Goal: Task Accomplishment & Management: Use online tool/utility

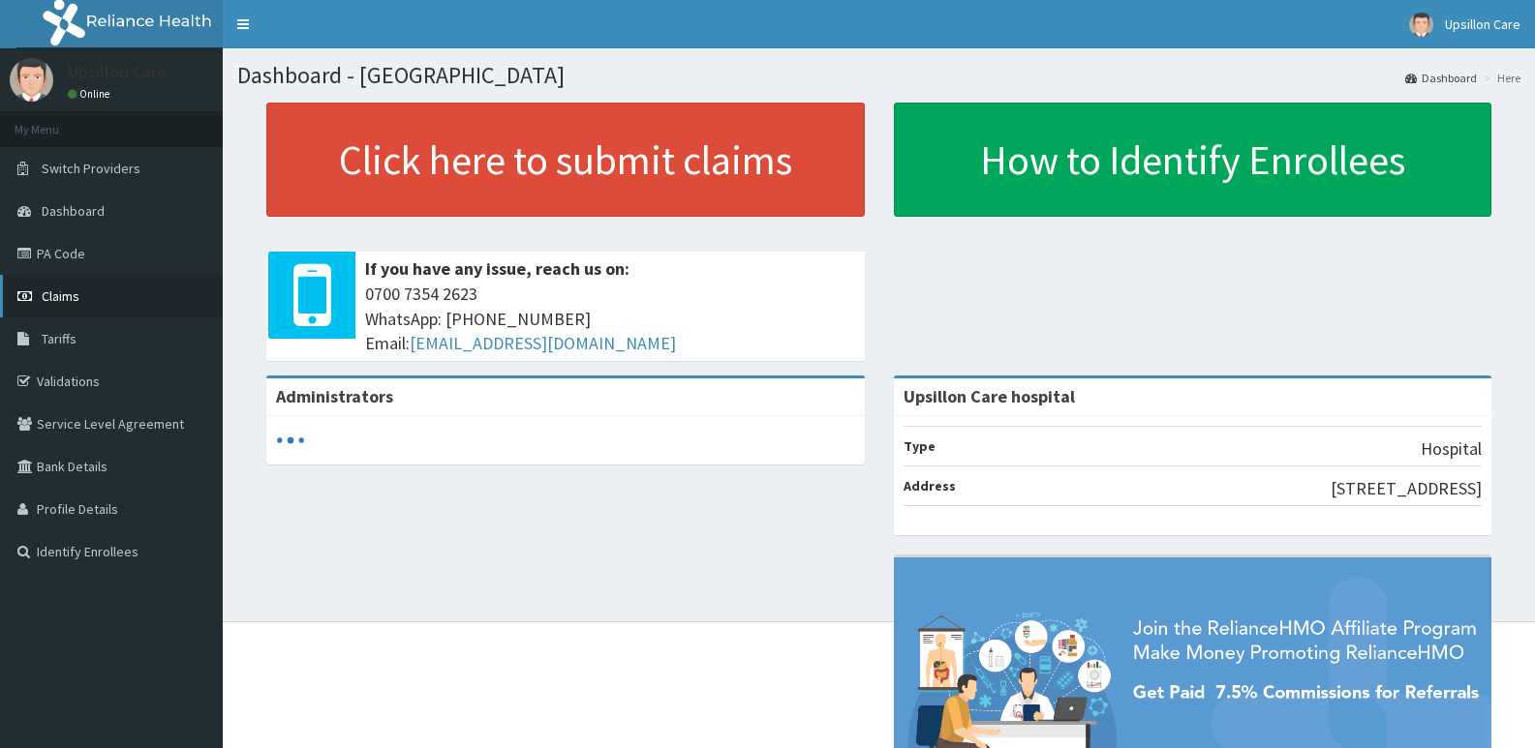
click at [155, 310] on link "Claims" at bounding box center [111, 296] width 223 height 43
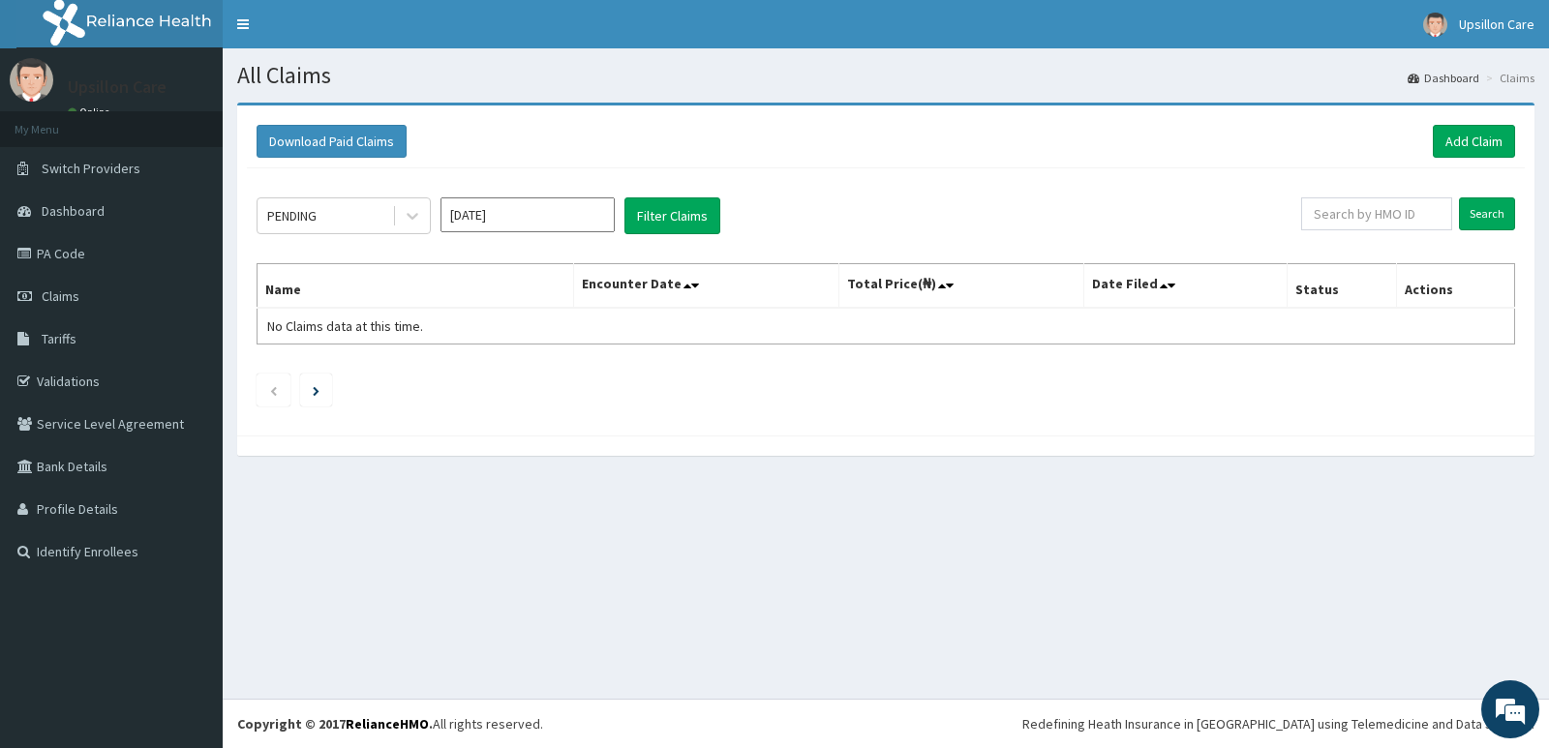
click at [686, 271] on th "Encounter Date" at bounding box center [706, 286] width 264 height 45
click at [688, 288] on th "Encounter Date" at bounding box center [706, 286] width 264 height 45
click at [691, 283] on icon at bounding box center [688, 286] width 8 height 14
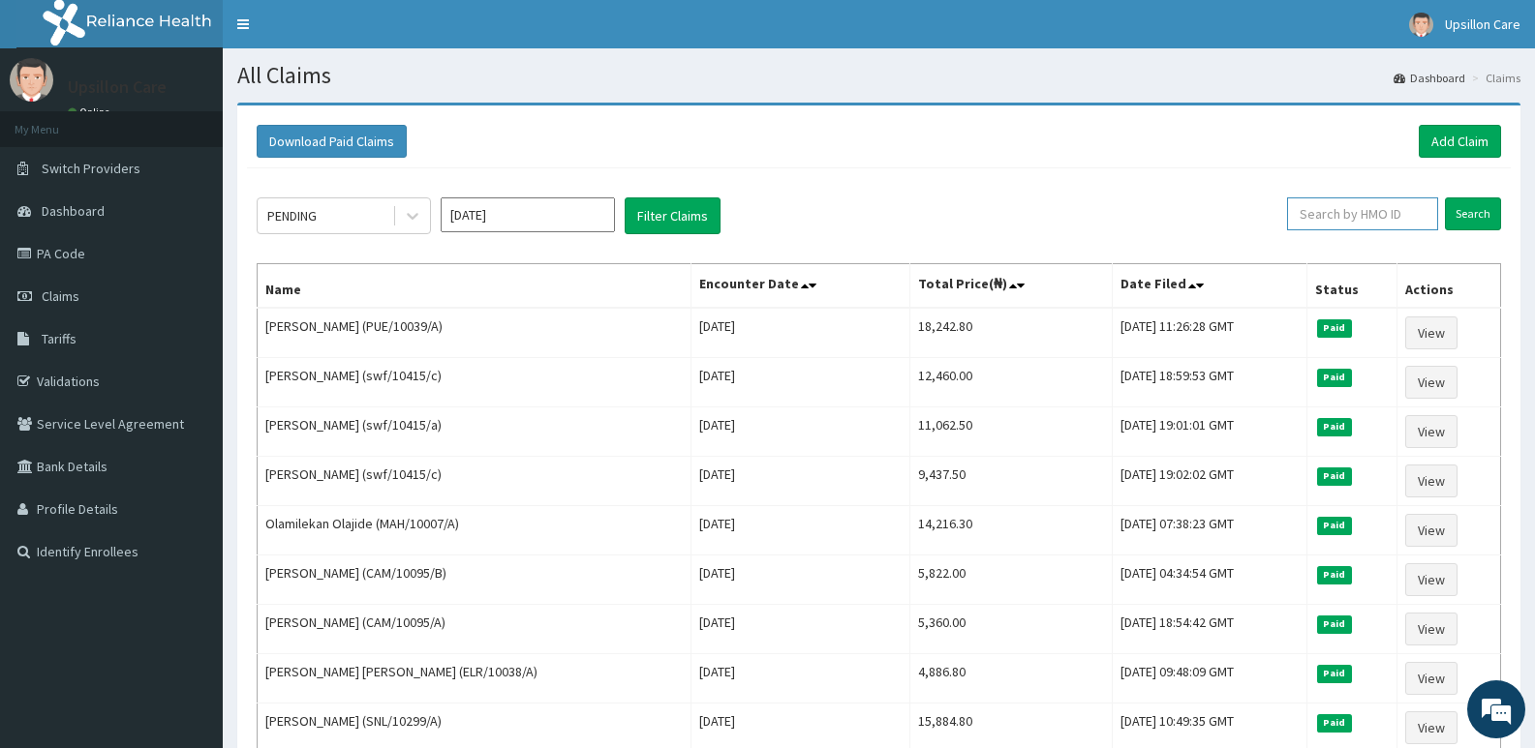
click at [1365, 206] on input "text" at bounding box center [1362, 214] width 151 height 33
paste input "HCM/10006/A"
type input "HCM/10006/A"
click at [1468, 201] on input "Search" at bounding box center [1473, 214] width 56 height 33
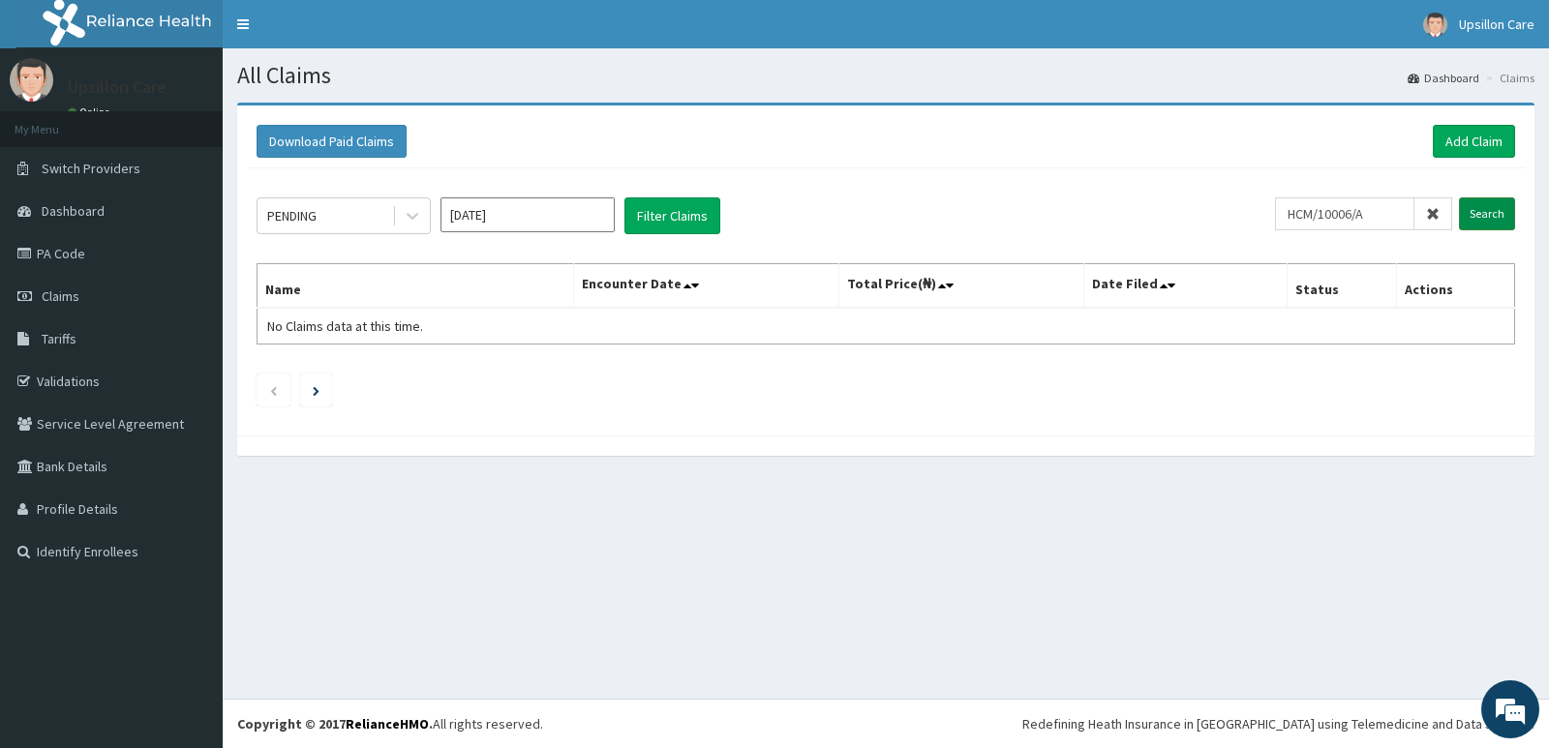
click at [1490, 220] on input "Search" at bounding box center [1487, 214] width 56 height 33
click at [1464, 221] on input "Search" at bounding box center [1487, 214] width 56 height 33
click at [689, 289] on th "Encounter Date" at bounding box center [706, 286] width 264 height 45
click at [691, 288] on icon at bounding box center [688, 286] width 8 height 14
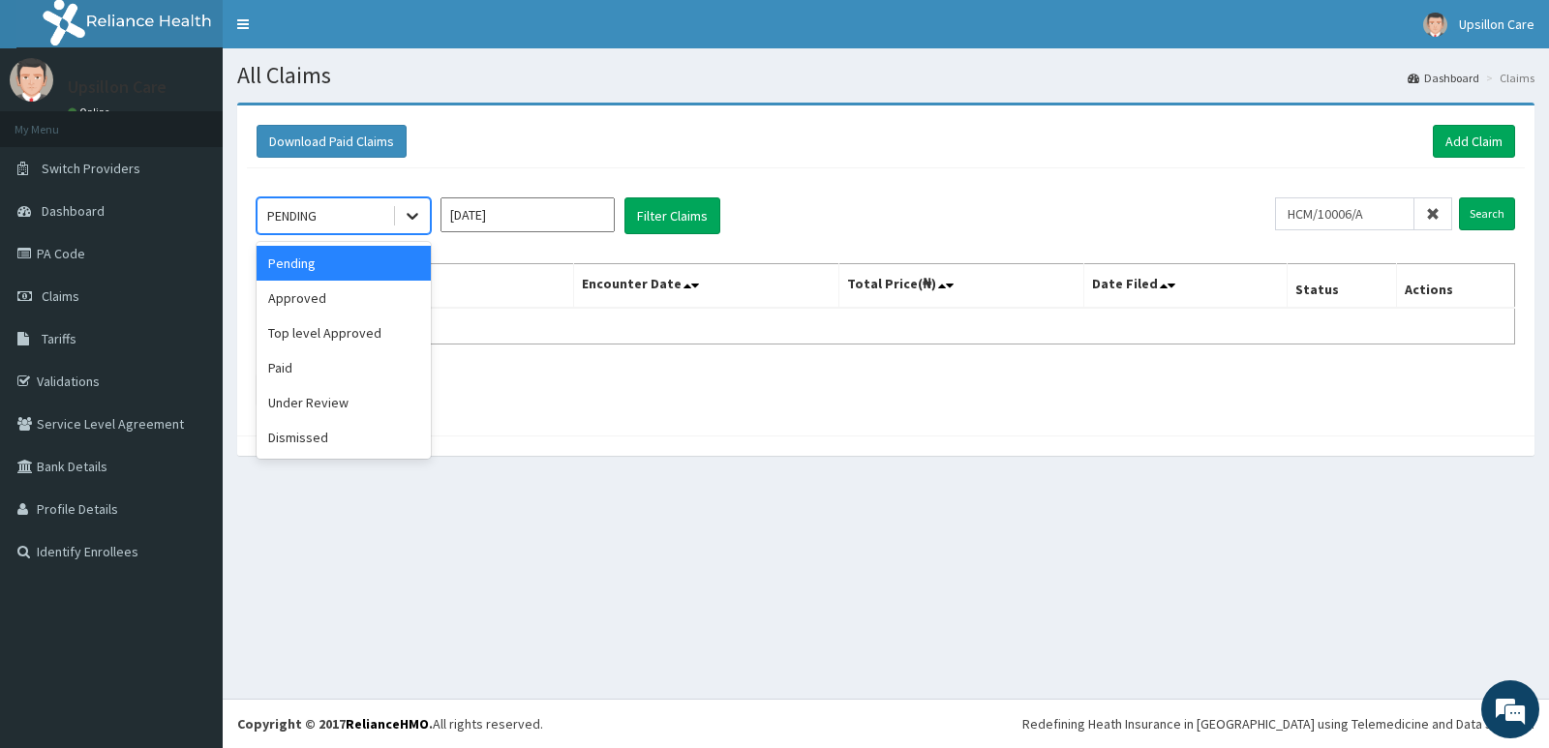
click at [412, 225] on icon at bounding box center [412, 215] width 19 height 19
click at [387, 296] on div "Approved" at bounding box center [344, 298] width 174 height 35
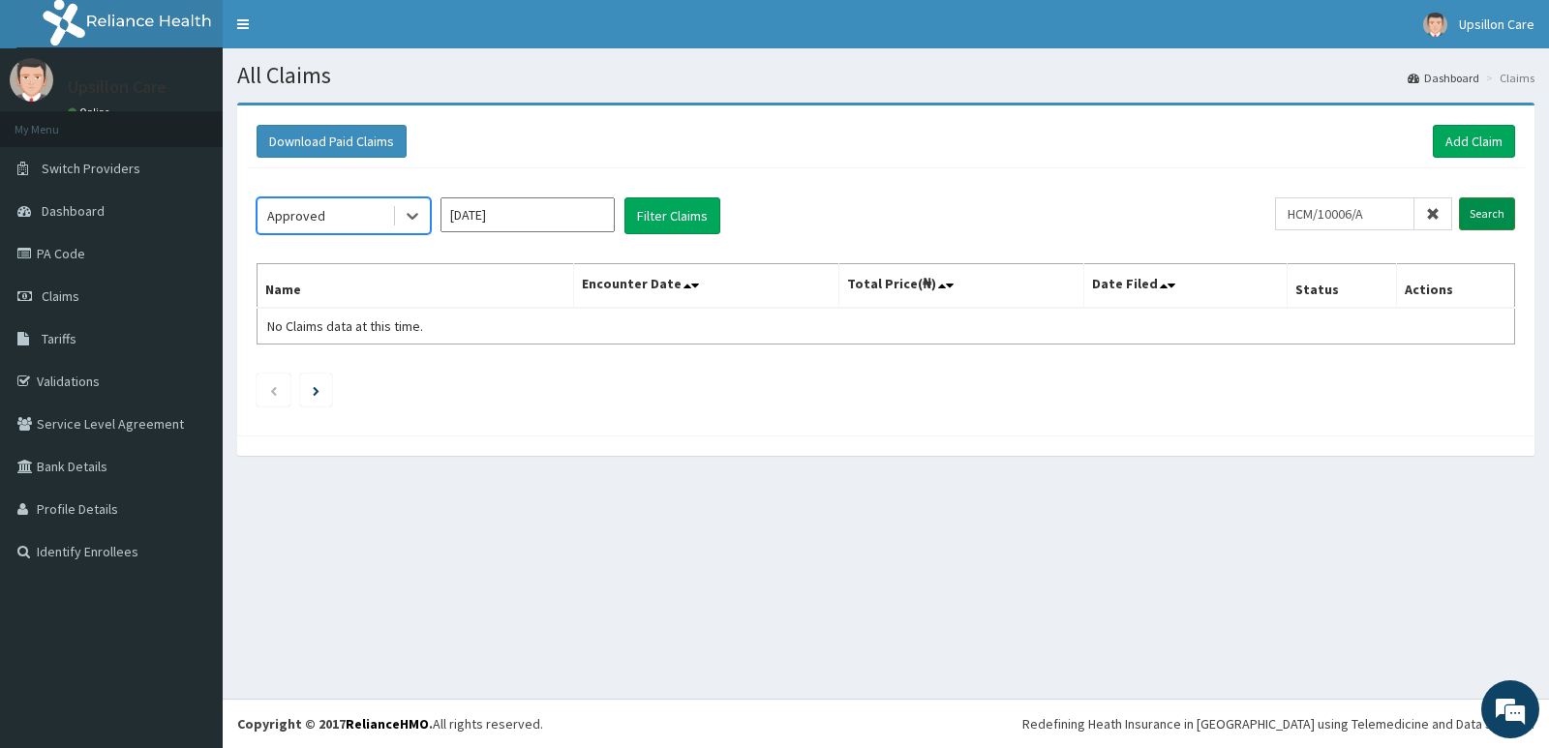
click at [1512, 220] on input "Search" at bounding box center [1487, 214] width 56 height 33
click at [268, 395] on li at bounding box center [274, 390] width 34 height 33
click at [310, 393] on li at bounding box center [316, 390] width 32 height 33
click at [316, 398] on link "Next page" at bounding box center [316, 389] width 7 height 17
click at [317, 404] on li at bounding box center [316, 390] width 32 height 33
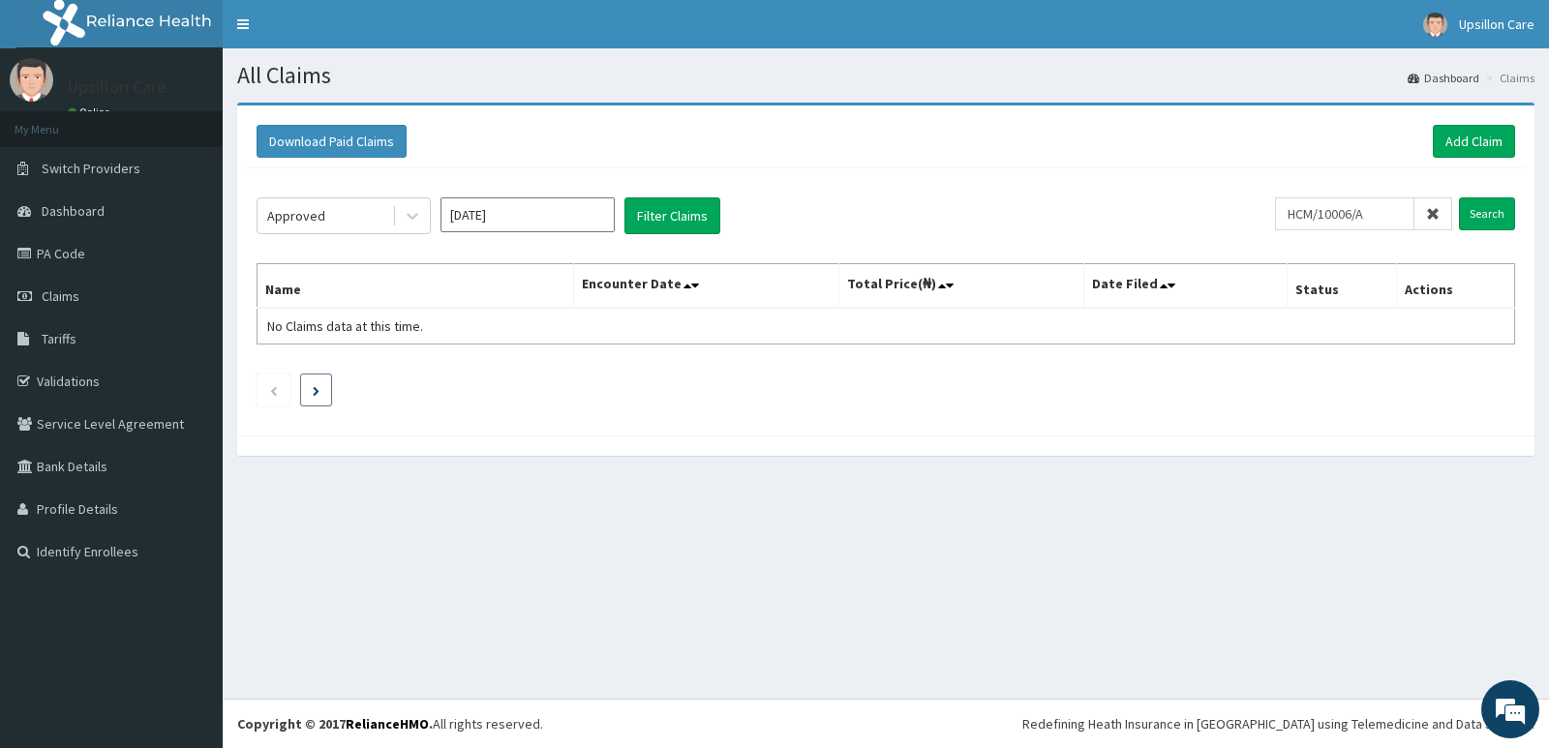
click at [330, 396] on li at bounding box center [316, 390] width 32 height 33
click at [269, 375] on li at bounding box center [274, 390] width 34 height 33
click at [271, 390] on icon "Previous page" at bounding box center [273, 391] width 9 height 12
drag, startPoint x: 271, startPoint y: 390, endPoint x: 408, endPoint y: 348, distance: 143.0
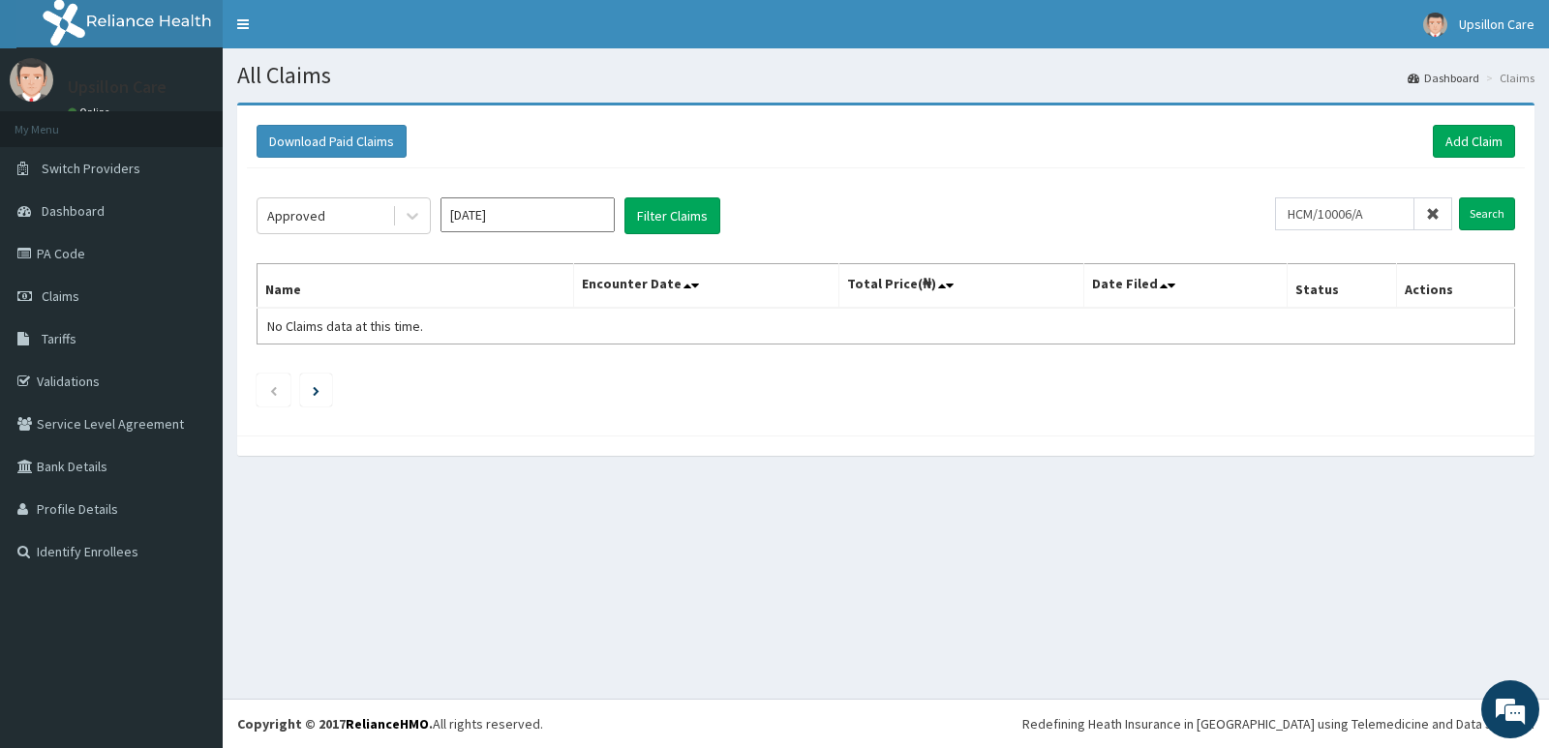
click at [374, 356] on div "Approved Sep 2025 Filter Claims HCM/10006/A Search Name Encounter Date Total Pr…" at bounding box center [886, 297] width 1278 height 258
click at [1486, 135] on link "Add Claim" at bounding box center [1474, 141] width 82 height 33
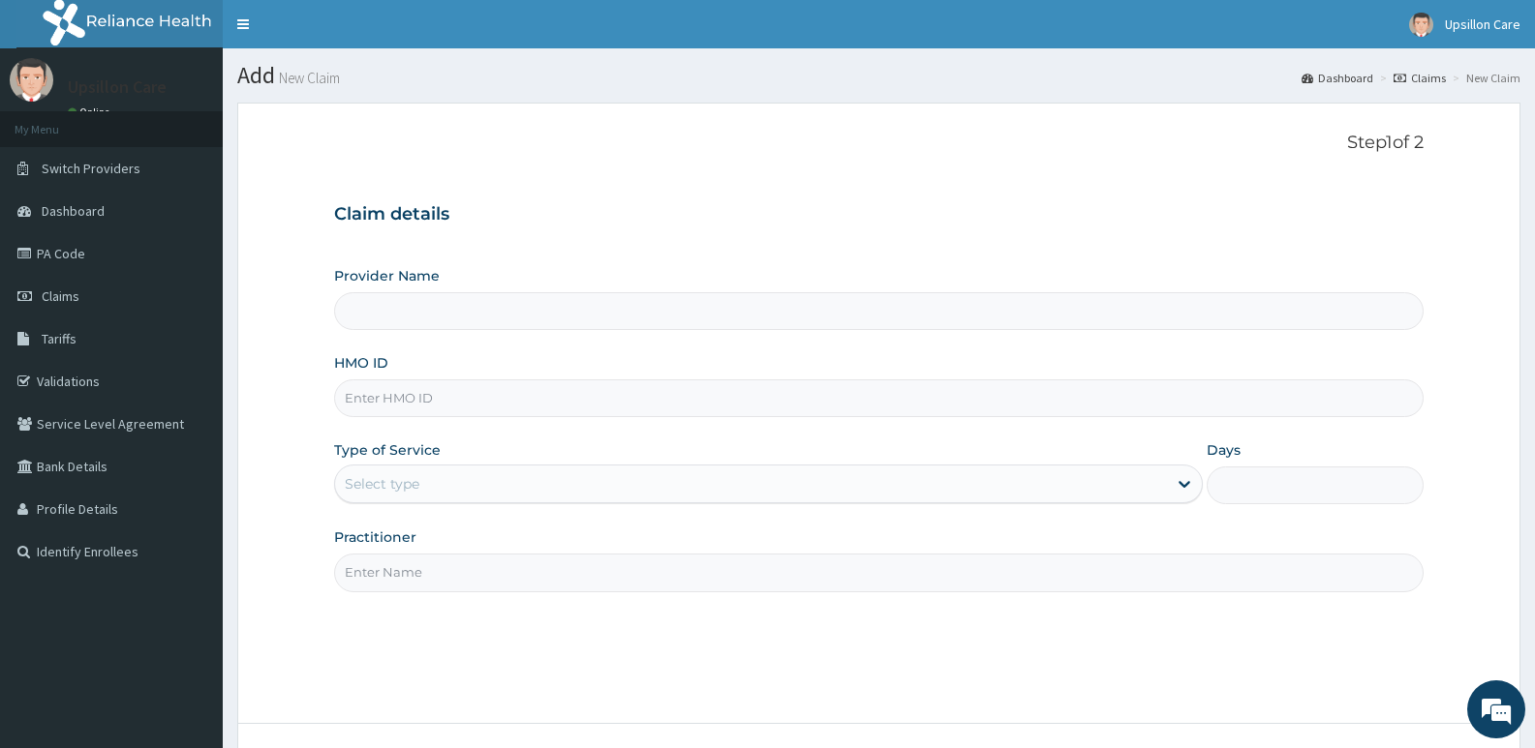
type input "Upsillon Care hospital"
click at [84, 368] on link "Validations" at bounding box center [111, 381] width 223 height 43
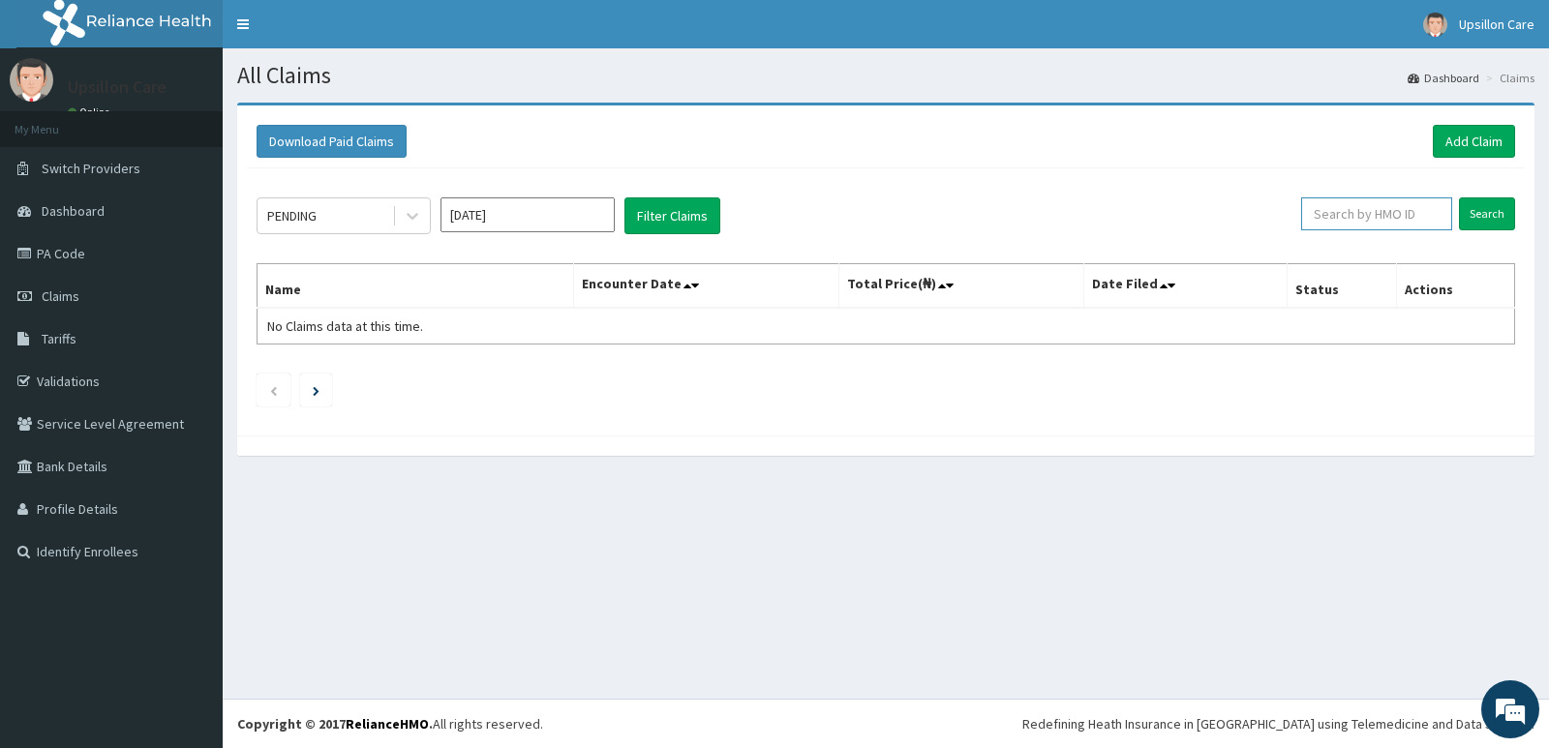
click at [1406, 224] on input "text" at bounding box center [1377, 214] width 152 height 33
paste input "HCM/10006/A"
type input "HCM/10006/A"
click at [1472, 202] on input "Search" at bounding box center [1487, 214] width 56 height 33
click at [1416, 214] on input "text" at bounding box center [1377, 214] width 152 height 33
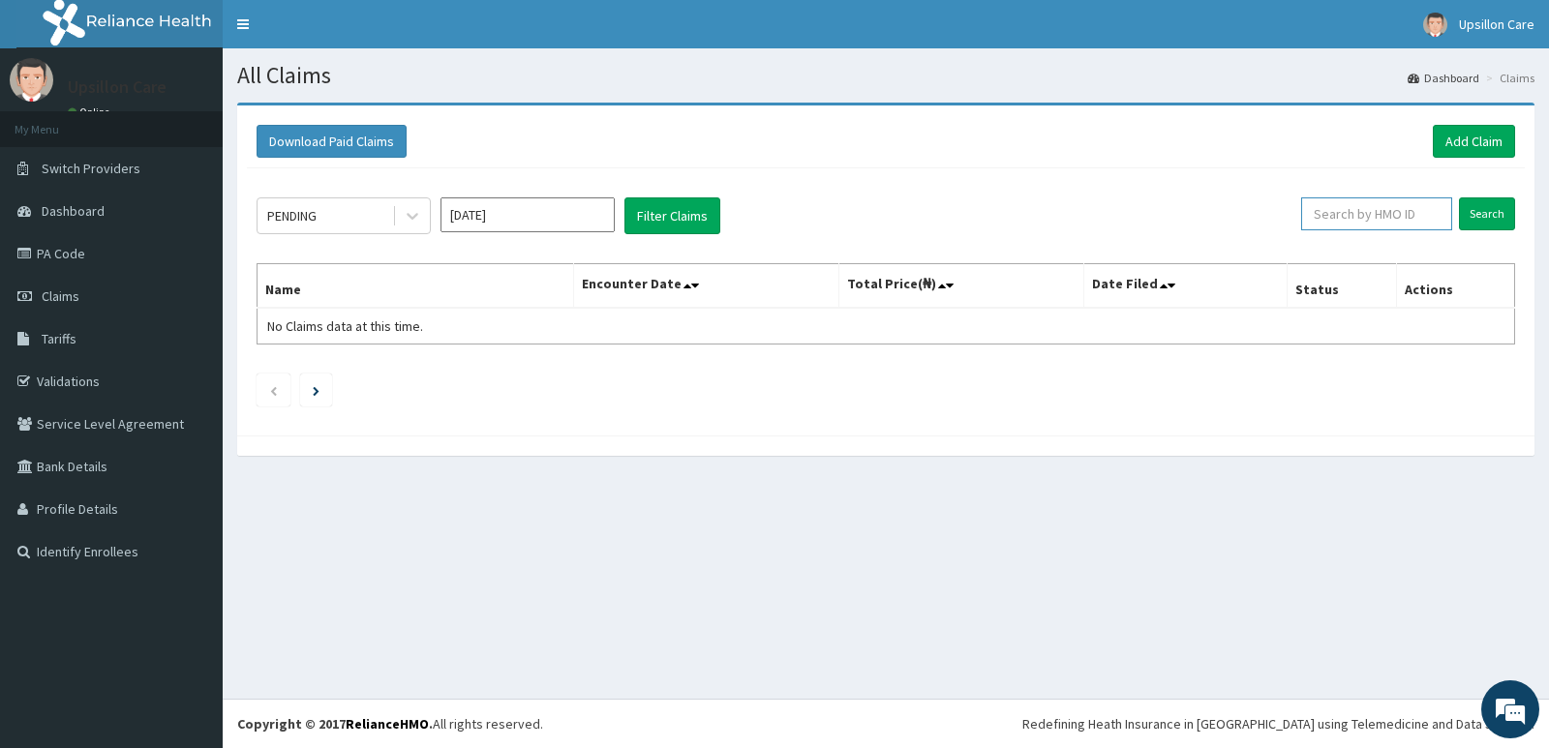
paste input "HCM/10006/A"
type input "HCM/10006/A"
click at [1459, 198] on input "Search" at bounding box center [1487, 214] width 56 height 33
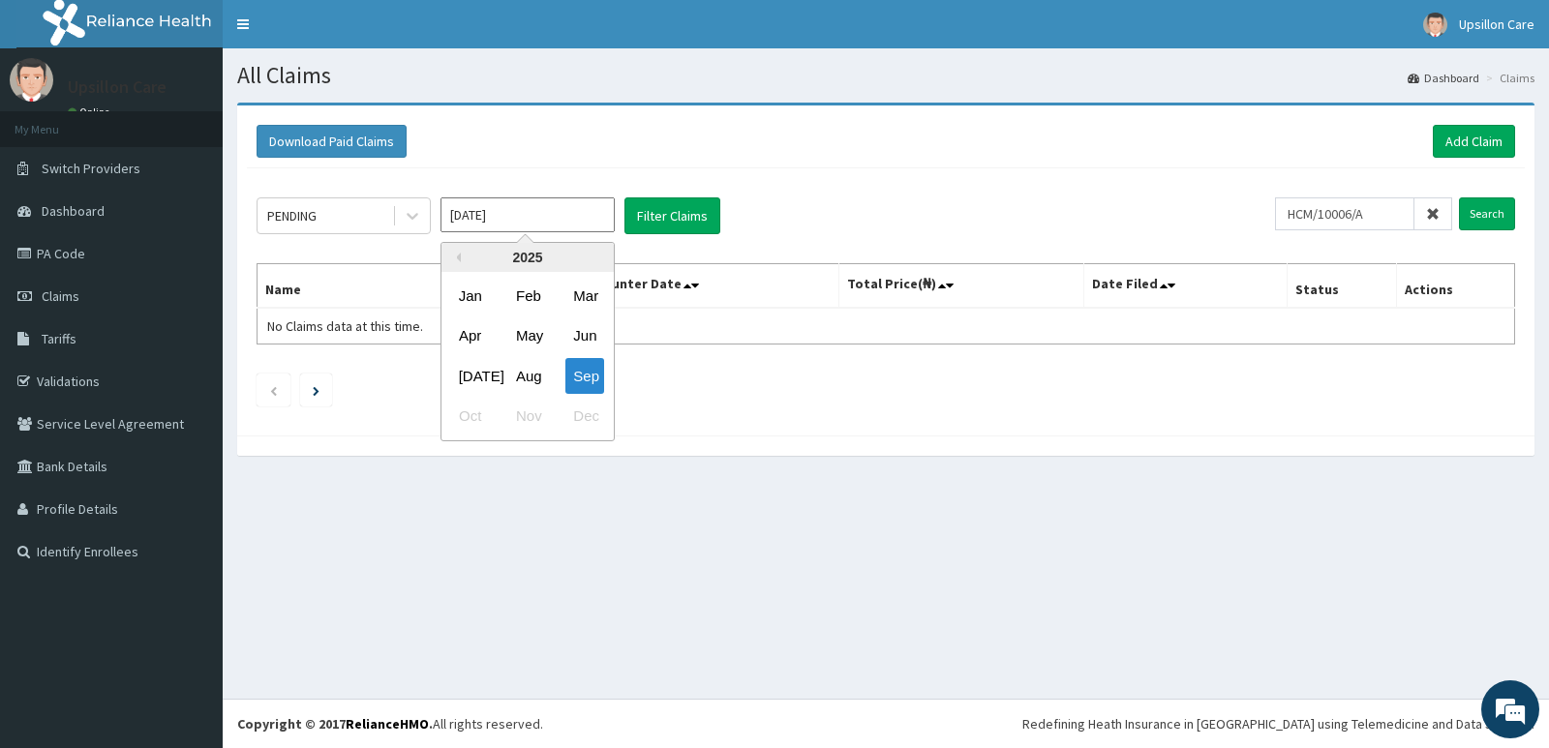
click at [508, 210] on input "[DATE]" at bounding box center [528, 215] width 174 height 35
click at [593, 375] on div "Sep" at bounding box center [584, 376] width 39 height 36
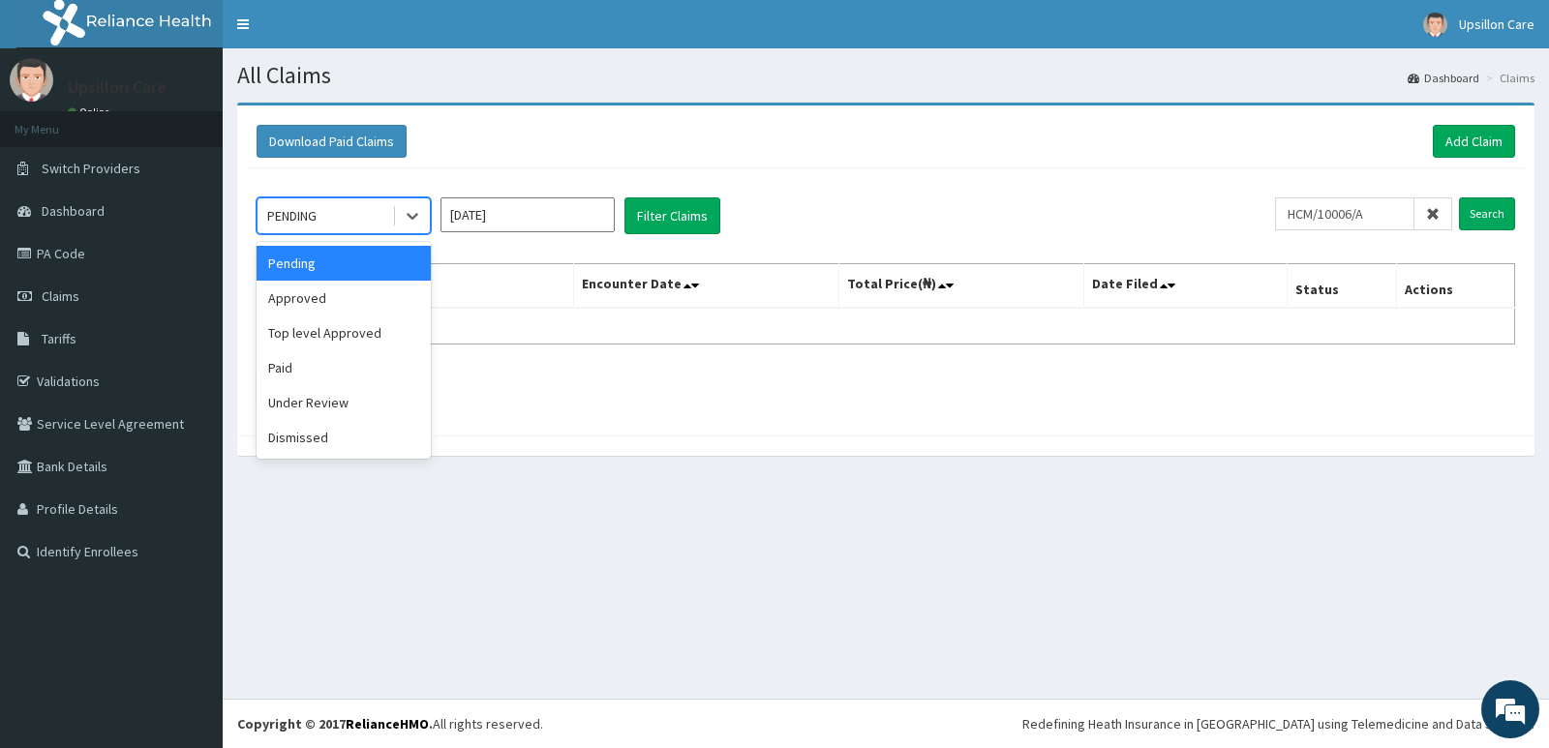
click at [390, 227] on div "PENDING" at bounding box center [325, 215] width 135 height 31
click at [354, 365] on div "Paid" at bounding box center [344, 367] width 174 height 35
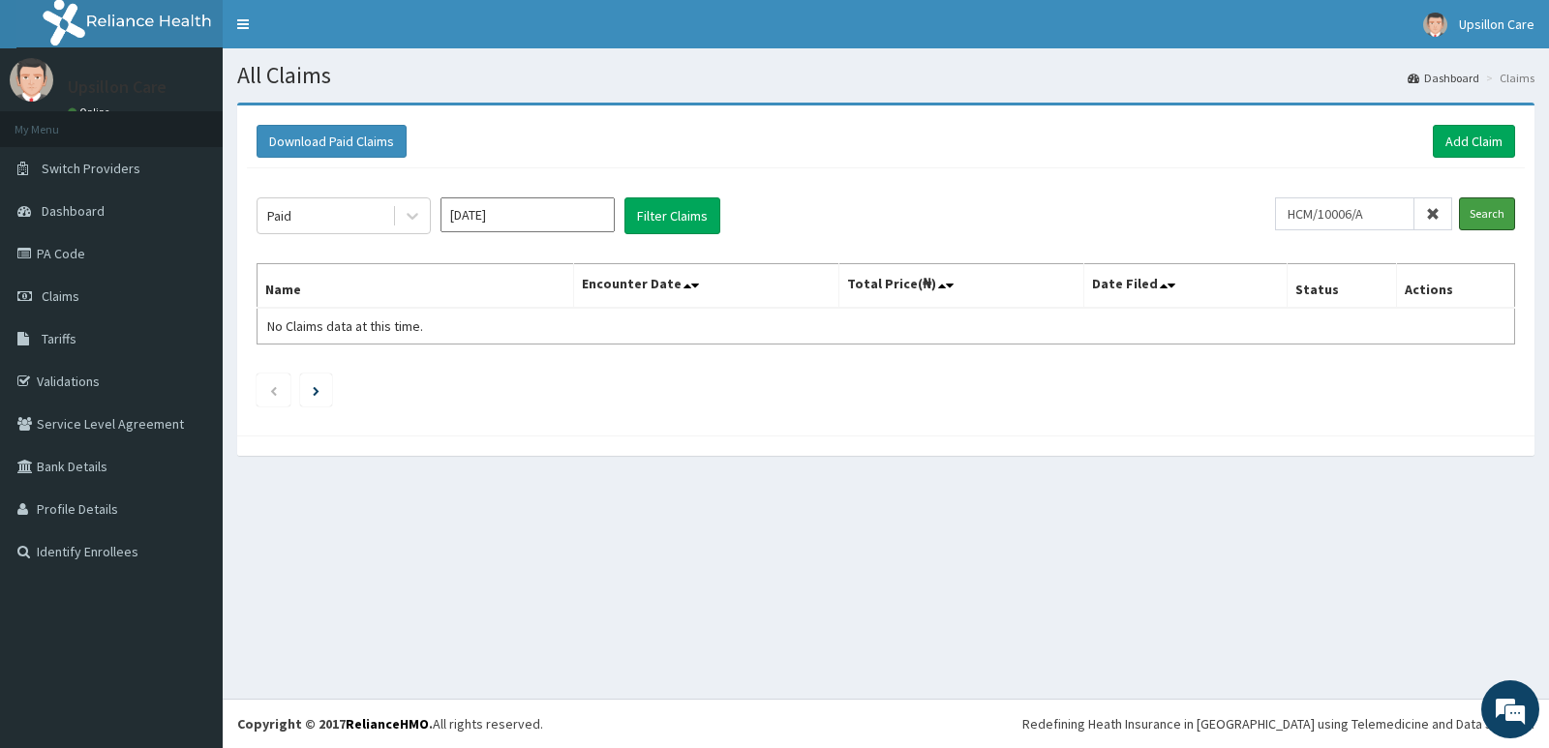
drag, startPoint x: 1506, startPoint y: 206, endPoint x: 1419, endPoint y: 266, distance: 105.0
click at [1507, 207] on input "Search" at bounding box center [1487, 214] width 56 height 33
click at [320, 390] on icon "Next page" at bounding box center [316, 391] width 7 height 10
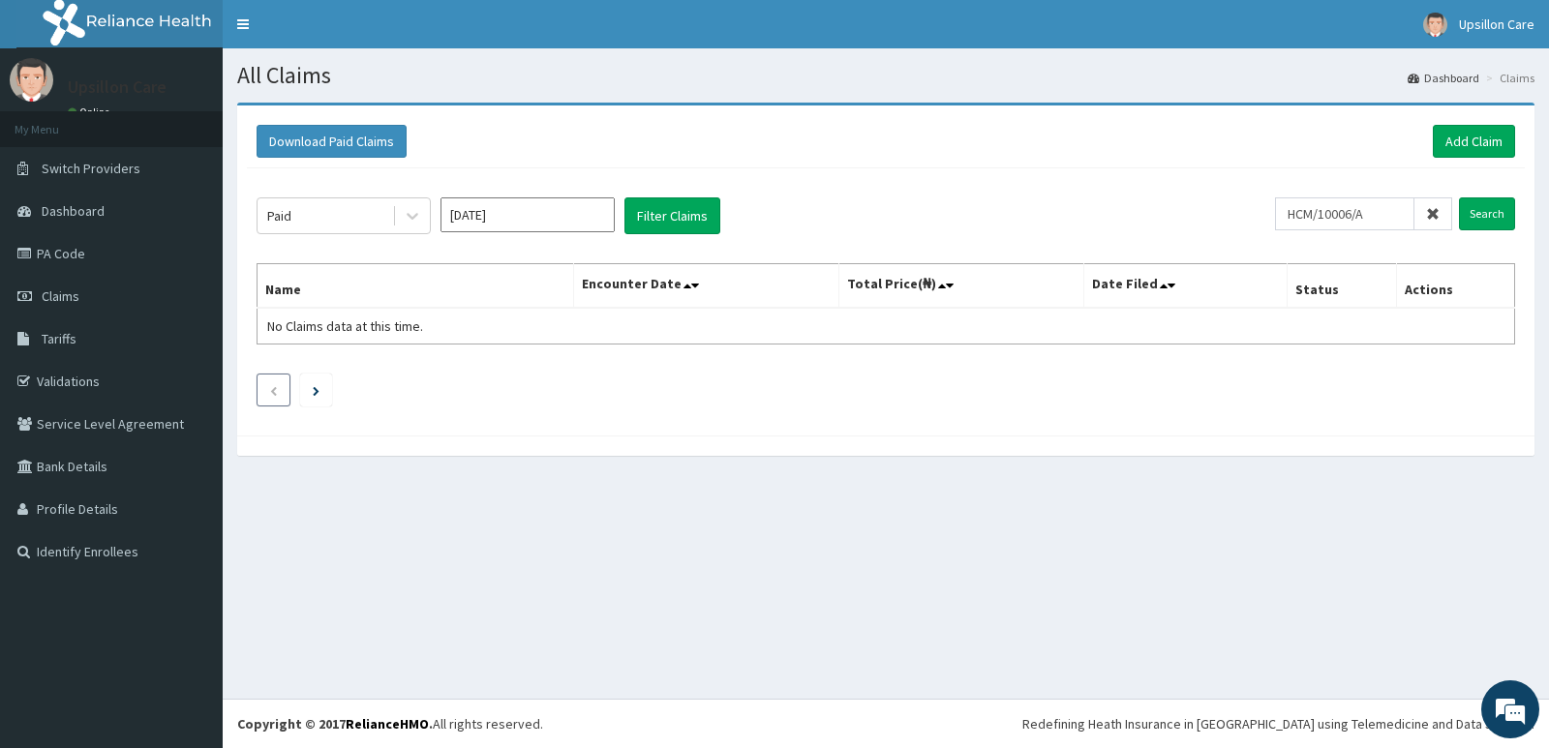
click at [278, 396] on icon "Previous page" at bounding box center [273, 391] width 9 height 12
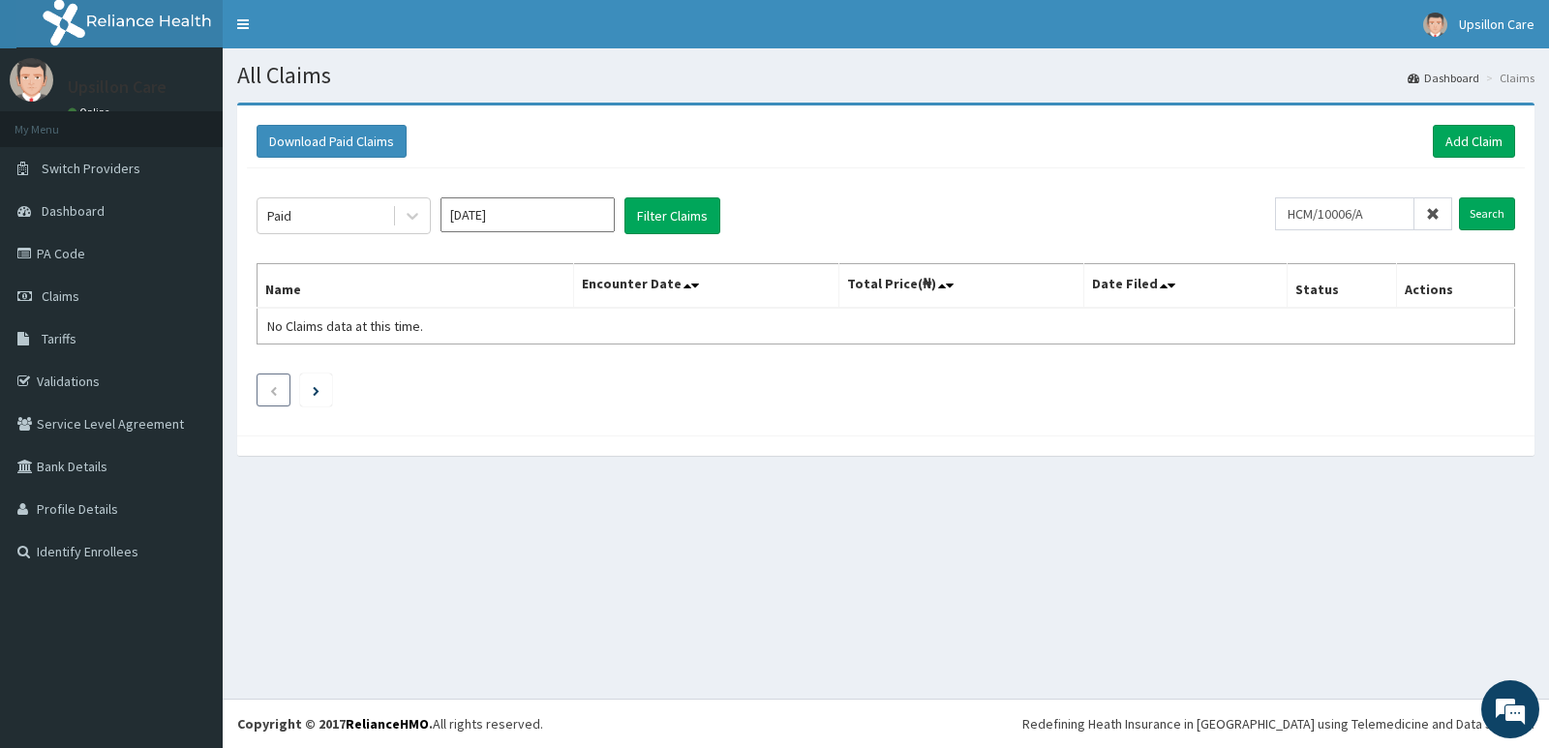
click at [278, 396] on icon "Previous page" at bounding box center [273, 391] width 9 height 12
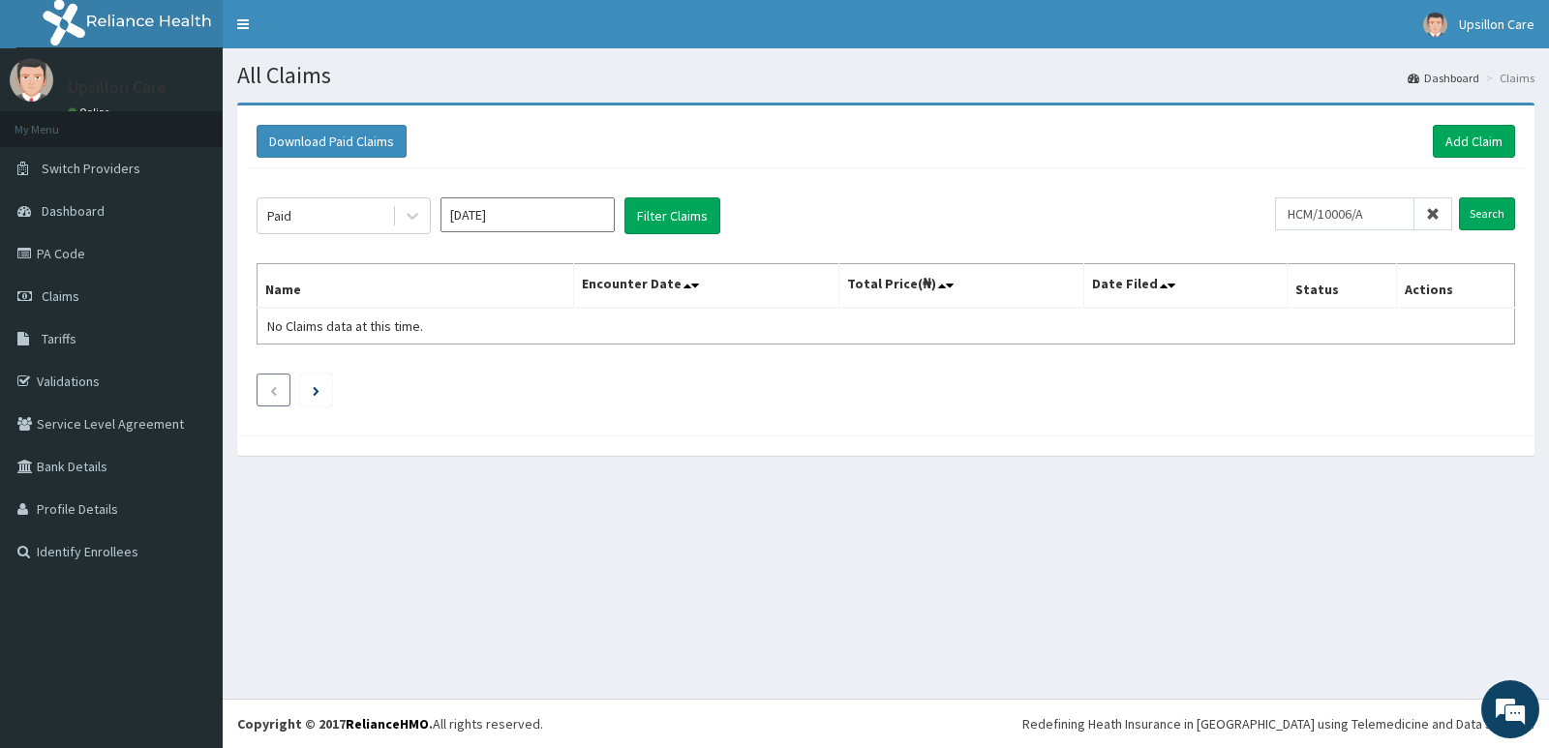
click at [278, 396] on icon "Previous page" at bounding box center [273, 391] width 9 height 12
click at [1173, 287] on icon at bounding box center [1172, 286] width 8 height 14
click at [1158, 289] on th "Date Filed" at bounding box center [1185, 286] width 203 height 45
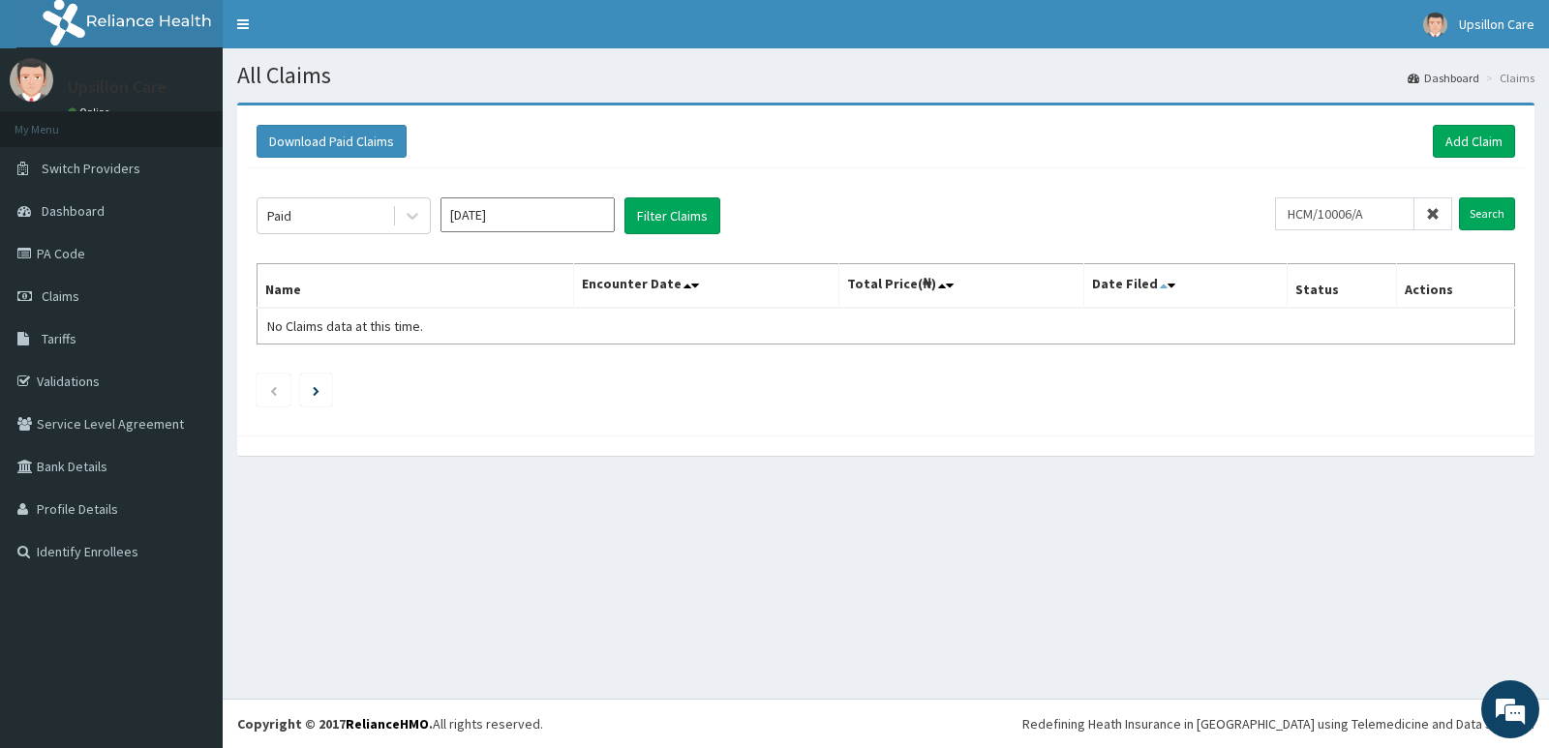
click at [1163, 289] on icon at bounding box center [1164, 286] width 8 height 14
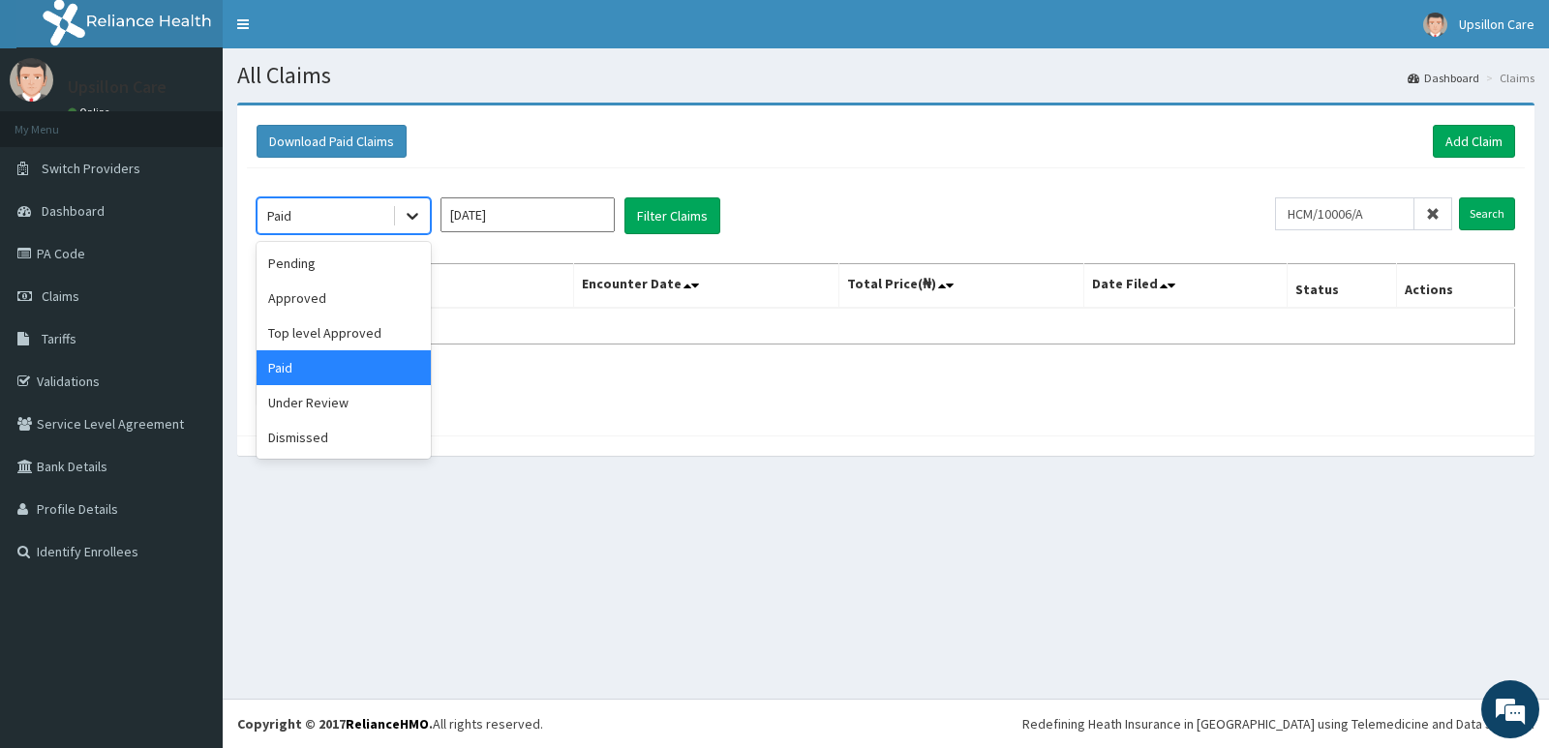
click at [406, 225] on icon at bounding box center [412, 215] width 19 height 19
click at [398, 394] on div "Under Review" at bounding box center [344, 402] width 174 height 35
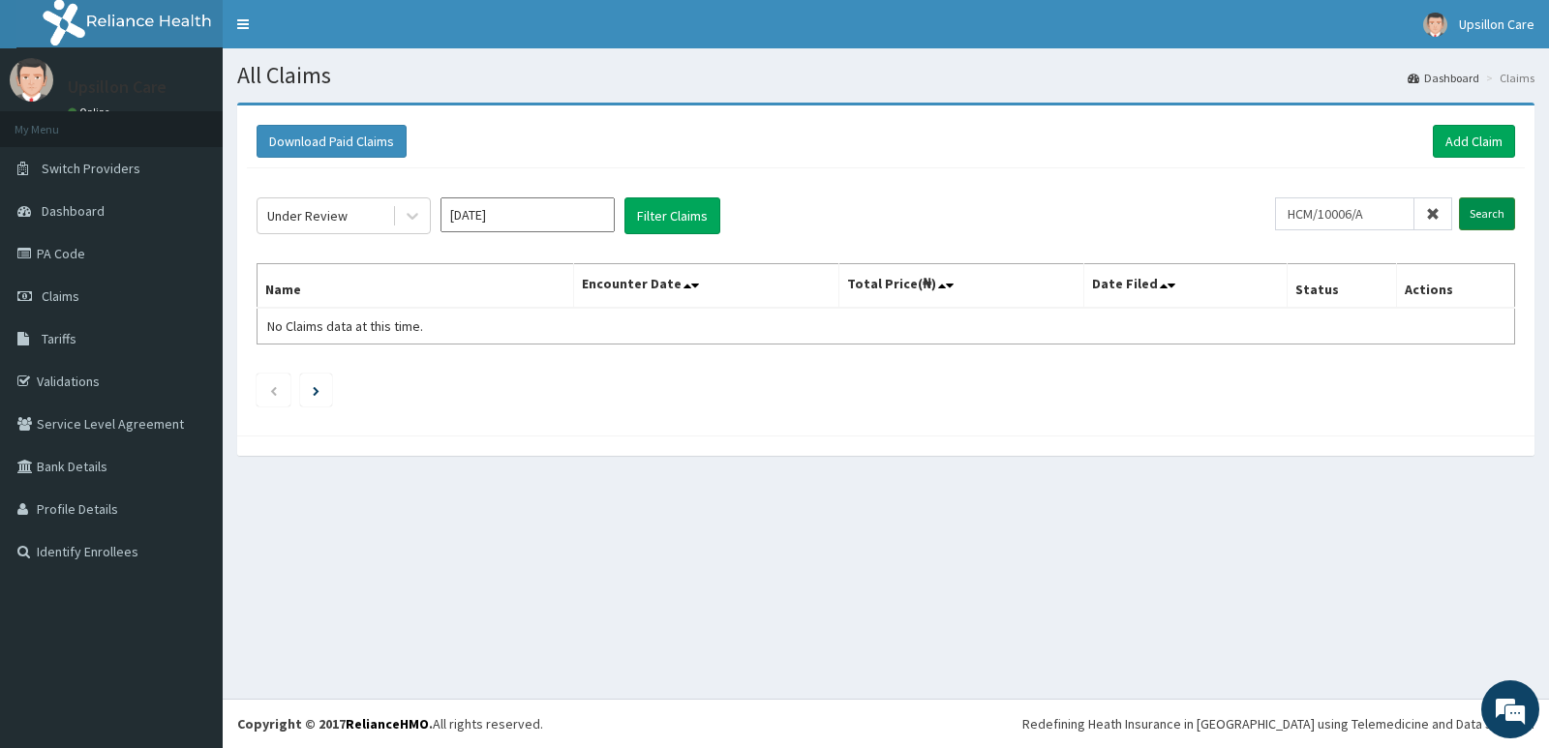
click at [1478, 210] on input "Search" at bounding box center [1487, 214] width 56 height 33
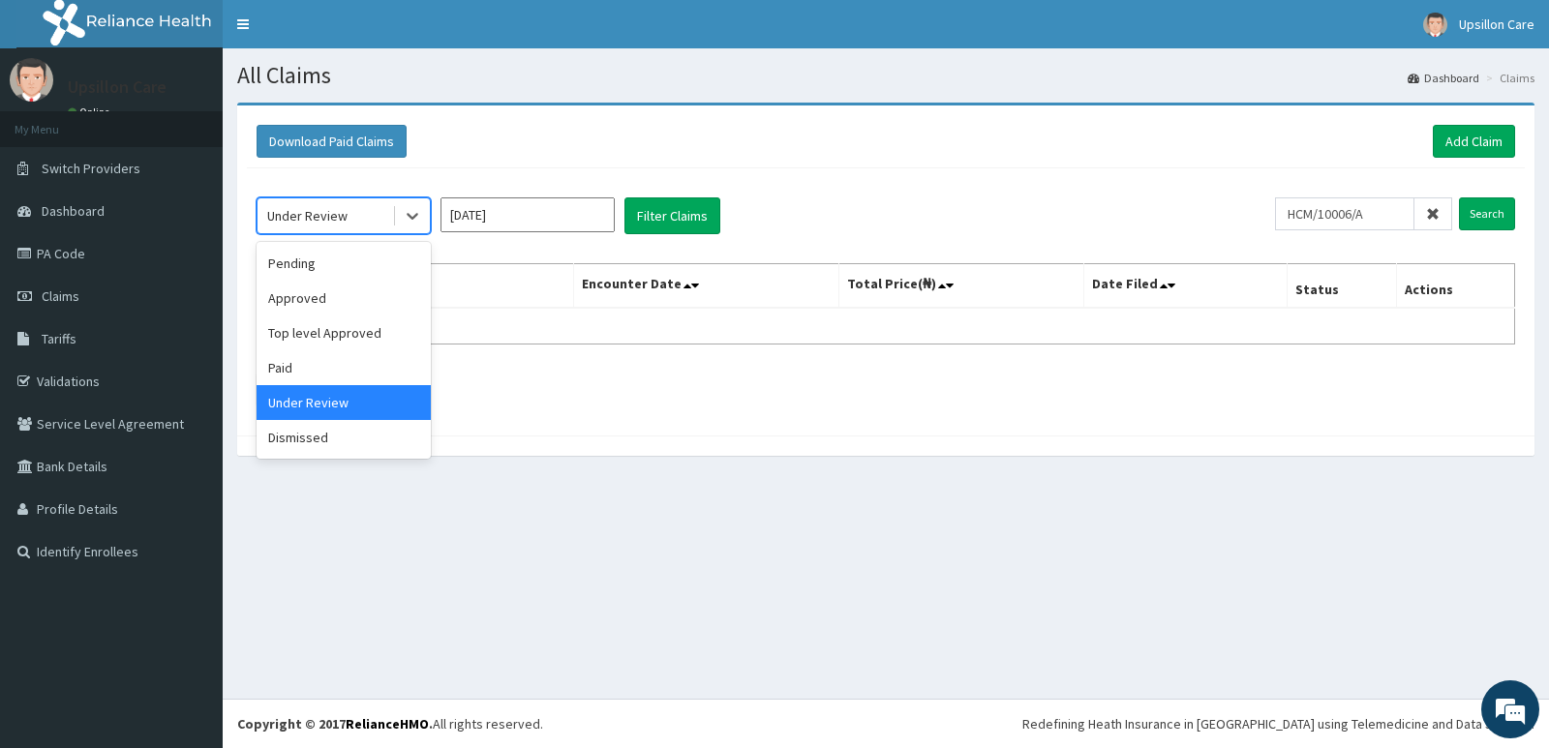
click at [388, 218] on div "Under Review" at bounding box center [325, 215] width 135 height 31
click at [394, 319] on div "Top level Approved" at bounding box center [344, 333] width 174 height 35
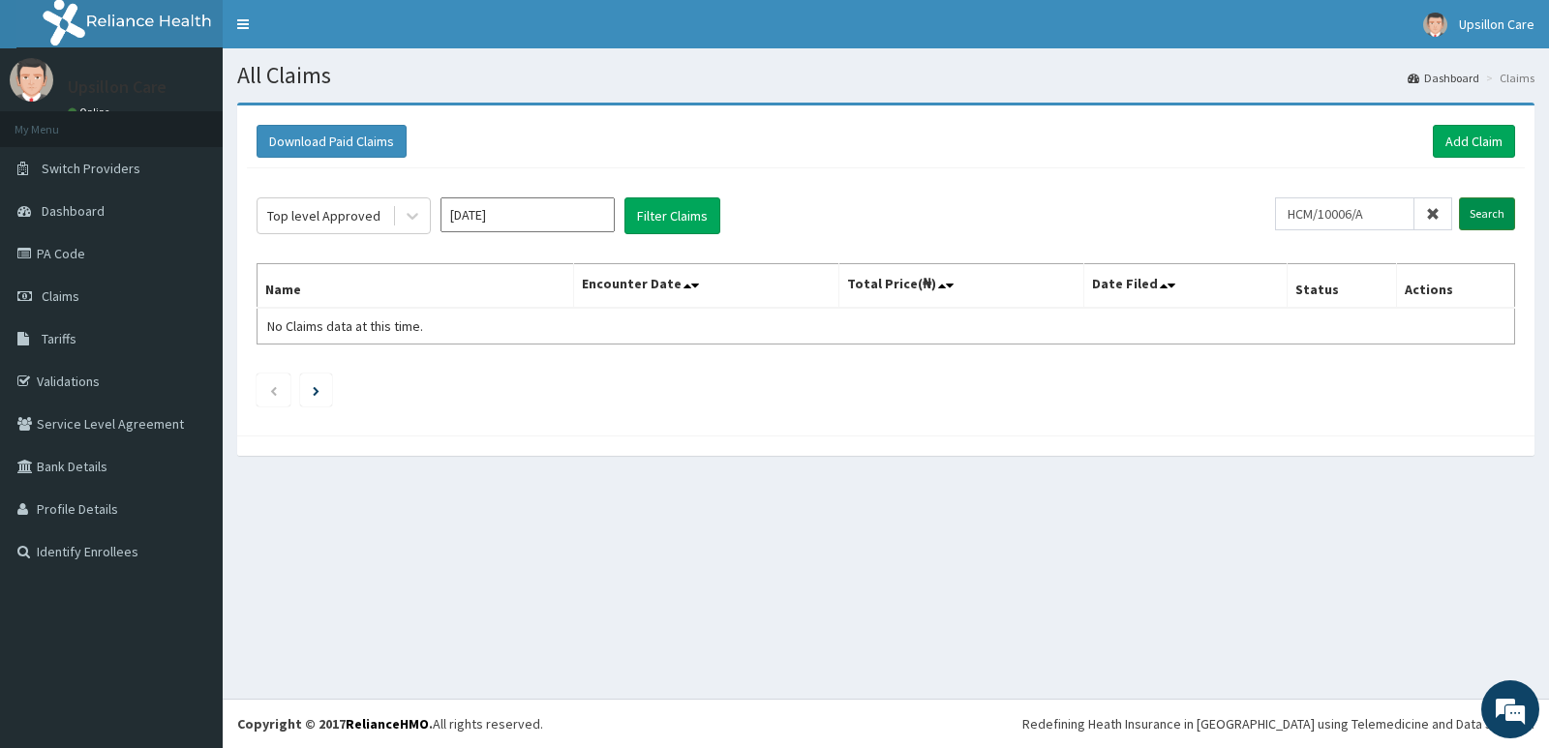
click at [1491, 222] on input "Search" at bounding box center [1487, 214] width 56 height 33
click at [396, 228] on div at bounding box center [412, 215] width 35 height 35
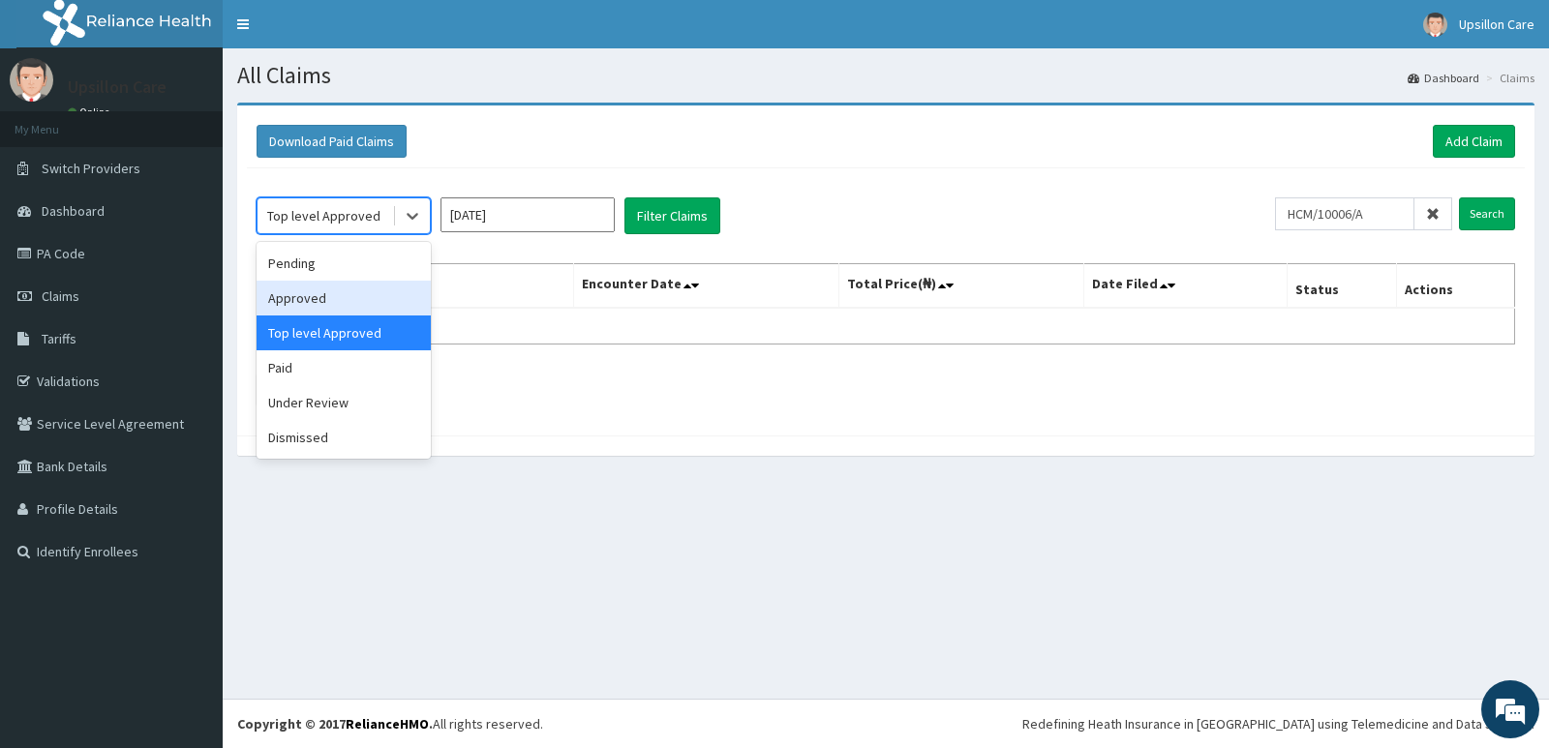
click at [385, 292] on div "Approved" at bounding box center [344, 298] width 174 height 35
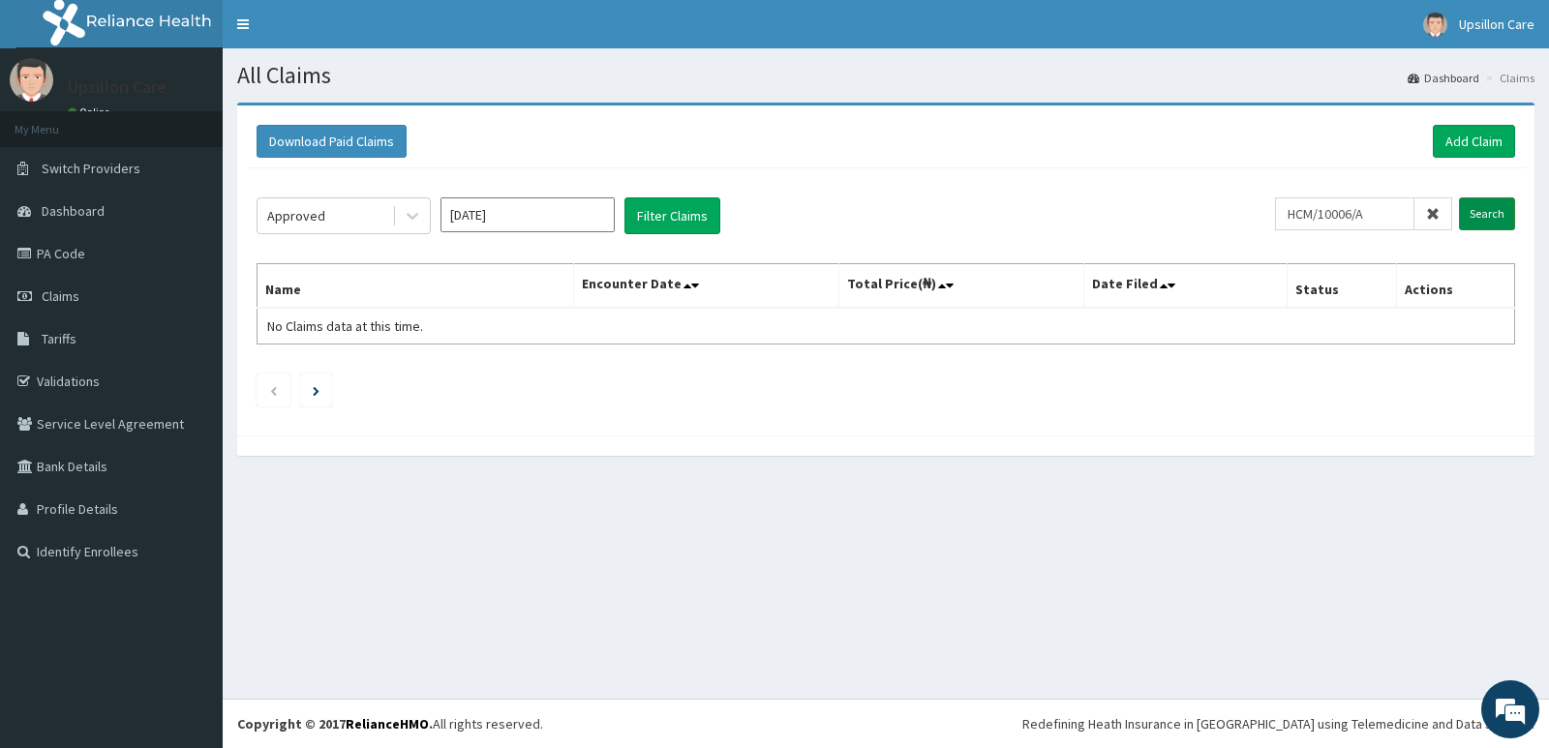
click at [1465, 202] on input "Search" at bounding box center [1487, 214] width 56 height 33
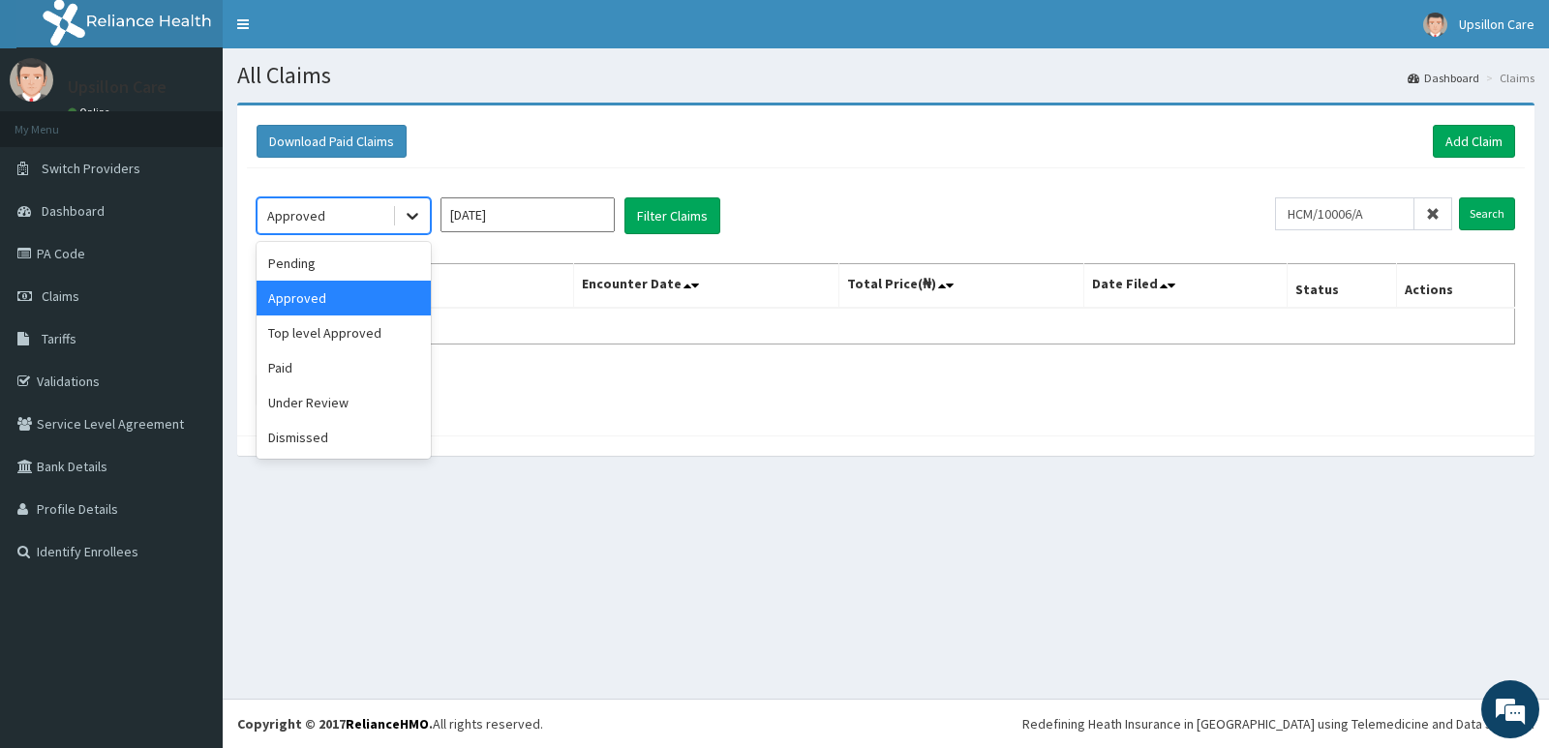
click at [420, 214] on icon at bounding box center [412, 215] width 19 height 19
click at [398, 252] on div "Pending" at bounding box center [344, 263] width 174 height 35
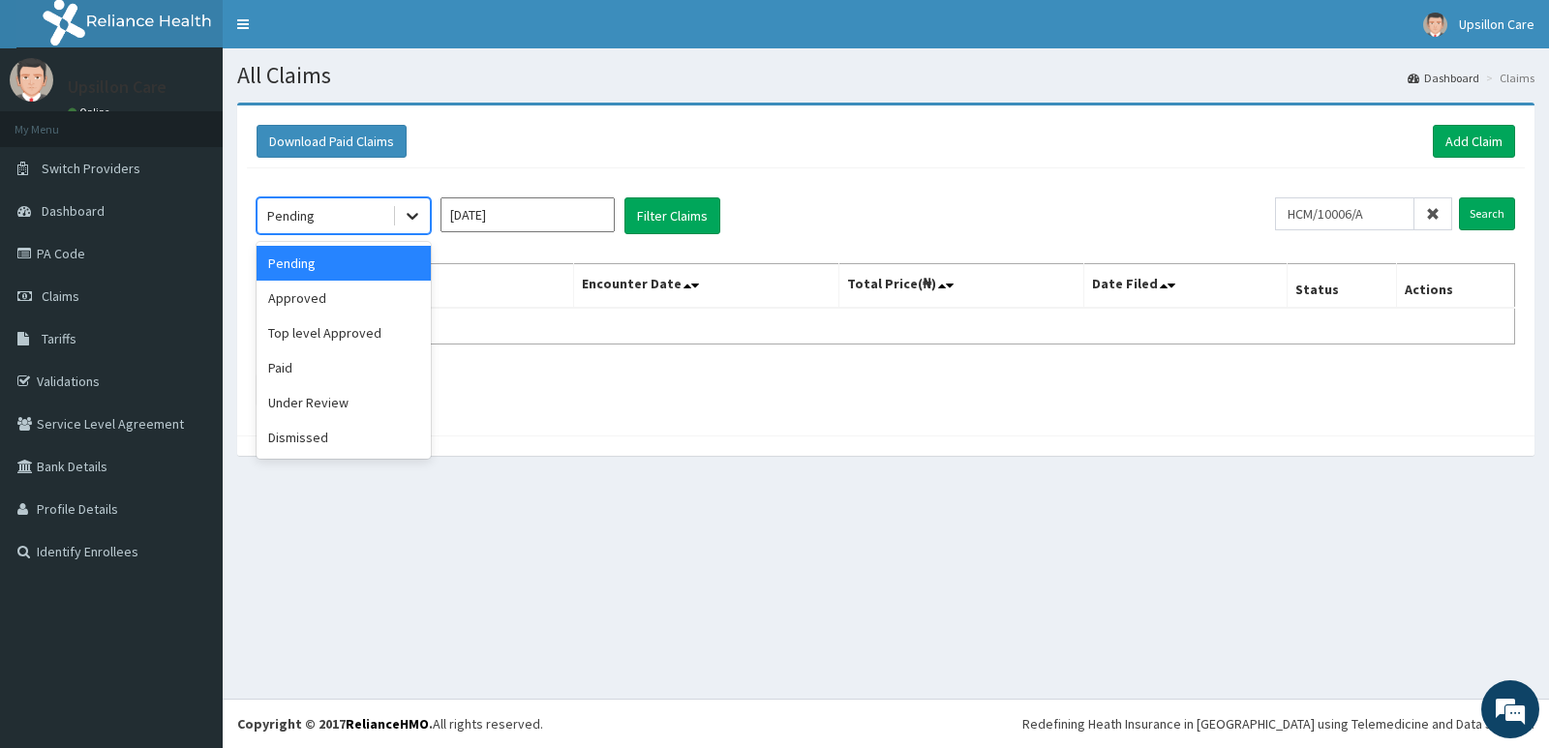
click at [408, 208] on icon at bounding box center [412, 215] width 19 height 19
click at [381, 371] on div "Paid" at bounding box center [344, 367] width 174 height 35
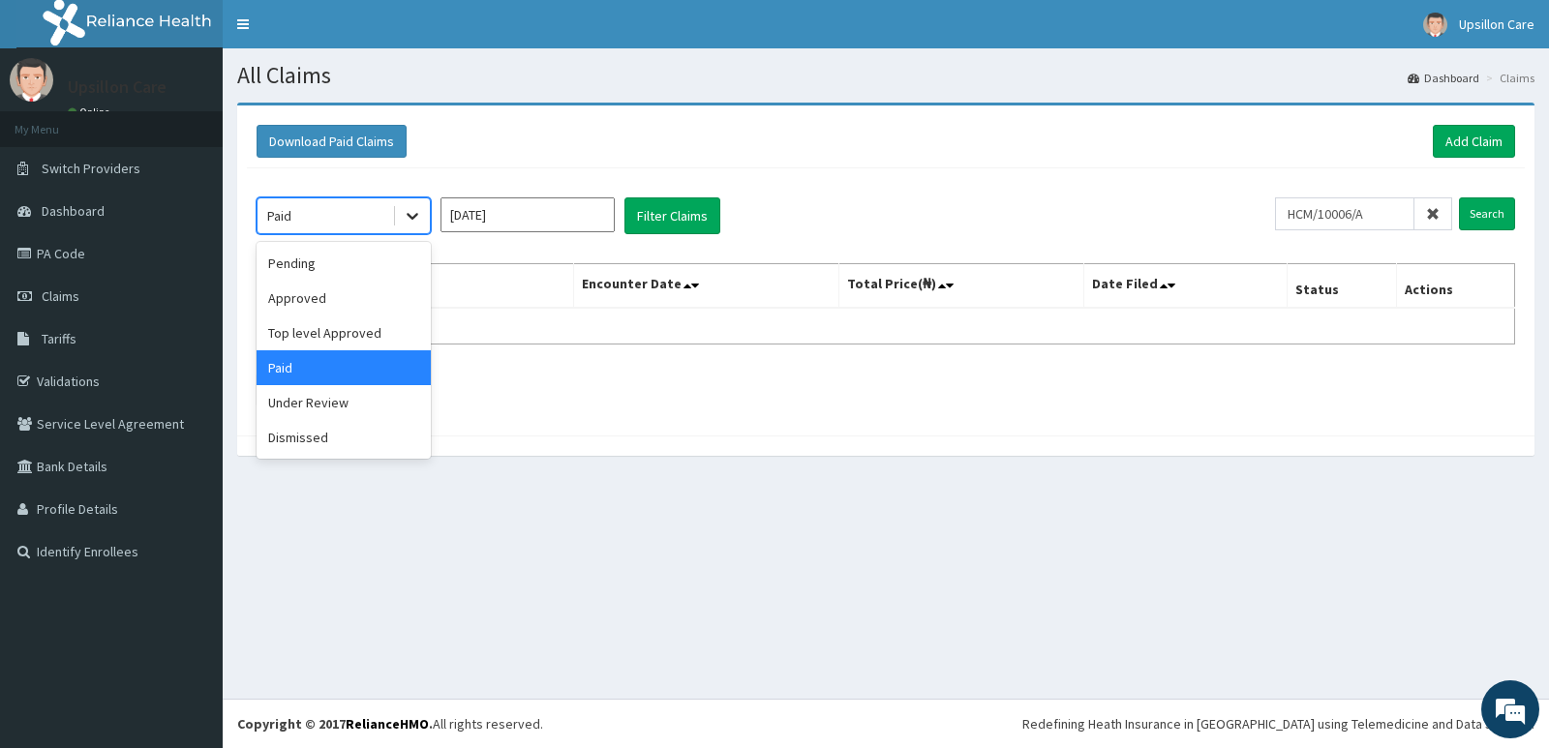
click at [413, 228] on div at bounding box center [412, 215] width 35 height 35
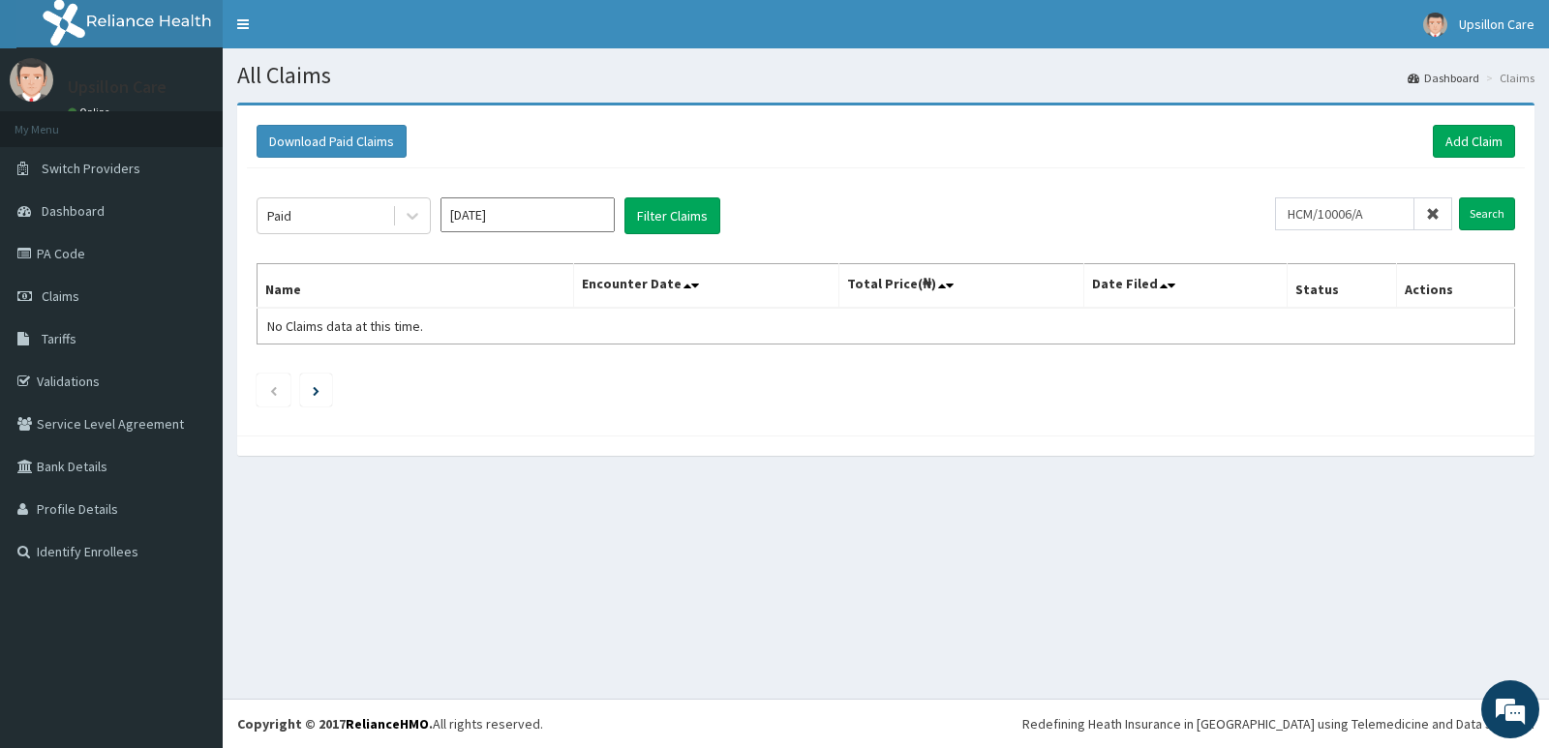
click at [398, 462] on div "Download Paid Claims Add Claim × Note you can only download claims within a max…" at bounding box center [886, 289] width 1326 height 373
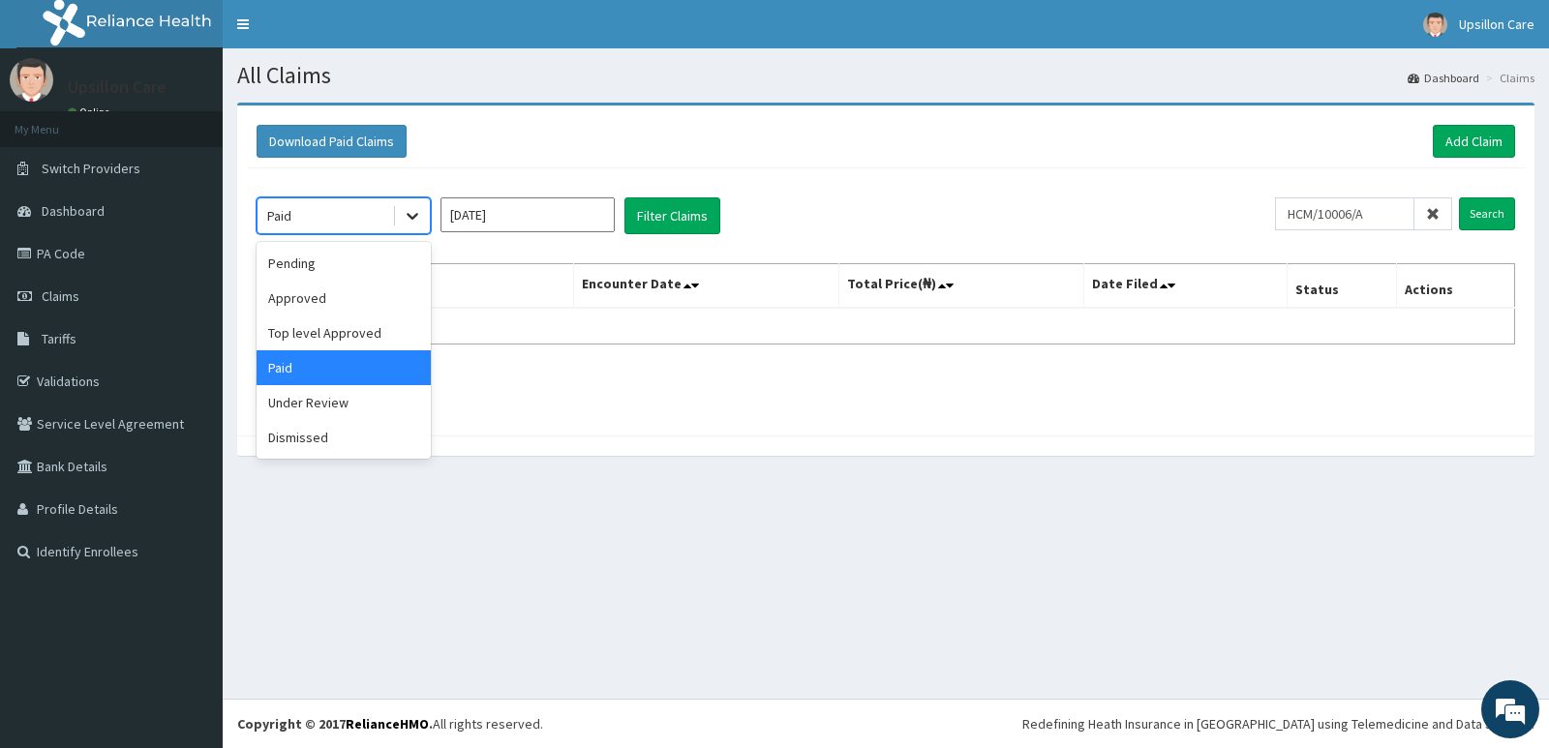
click at [428, 205] on div at bounding box center [412, 215] width 35 height 35
click at [390, 300] on div "Approved" at bounding box center [344, 298] width 174 height 35
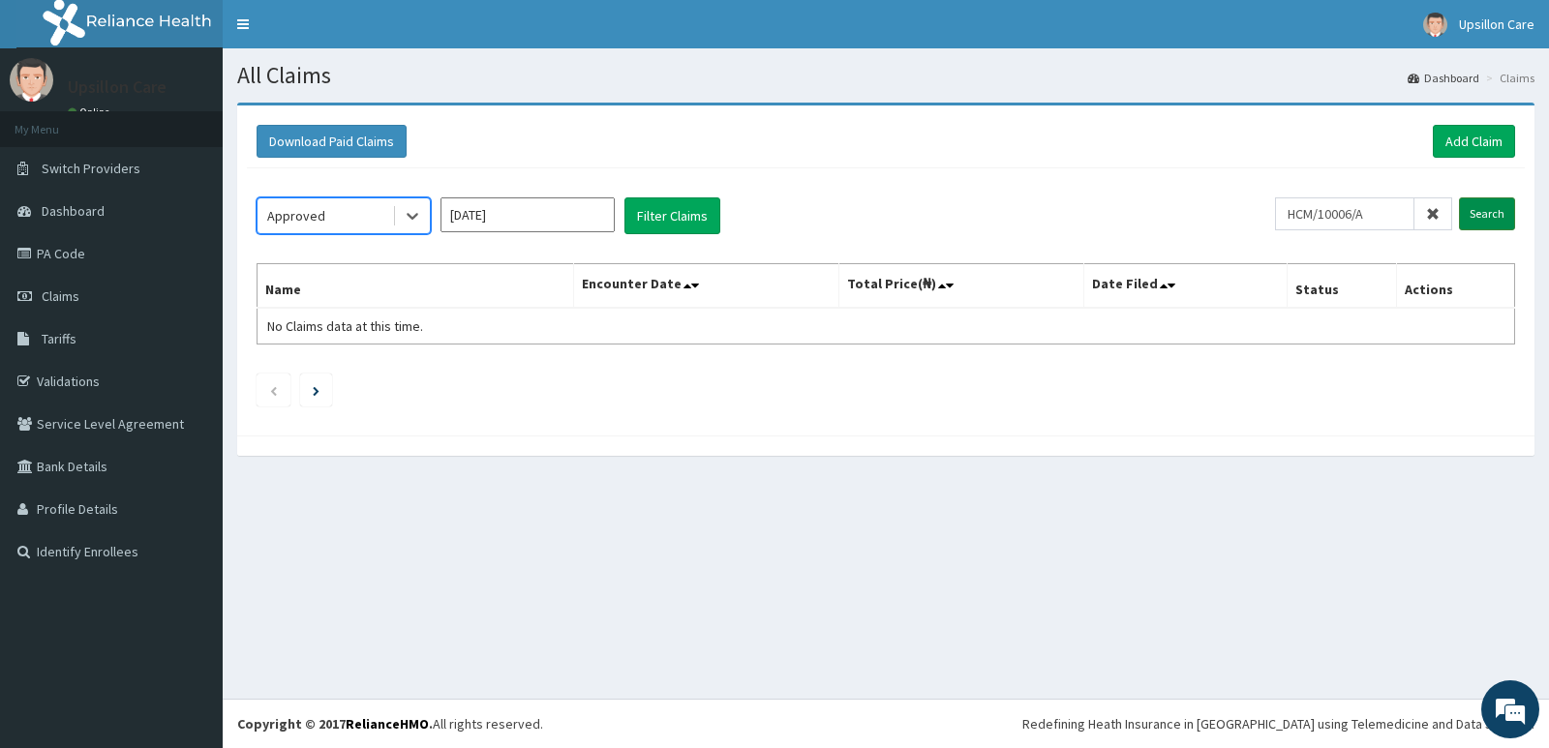
click at [1470, 227] on input "Search" at bounding box center [1487, 214] width 56 height 33
click at [322, 134] on button "Download Paid Claims" at bounding box center [332, 141] width 150 height 33
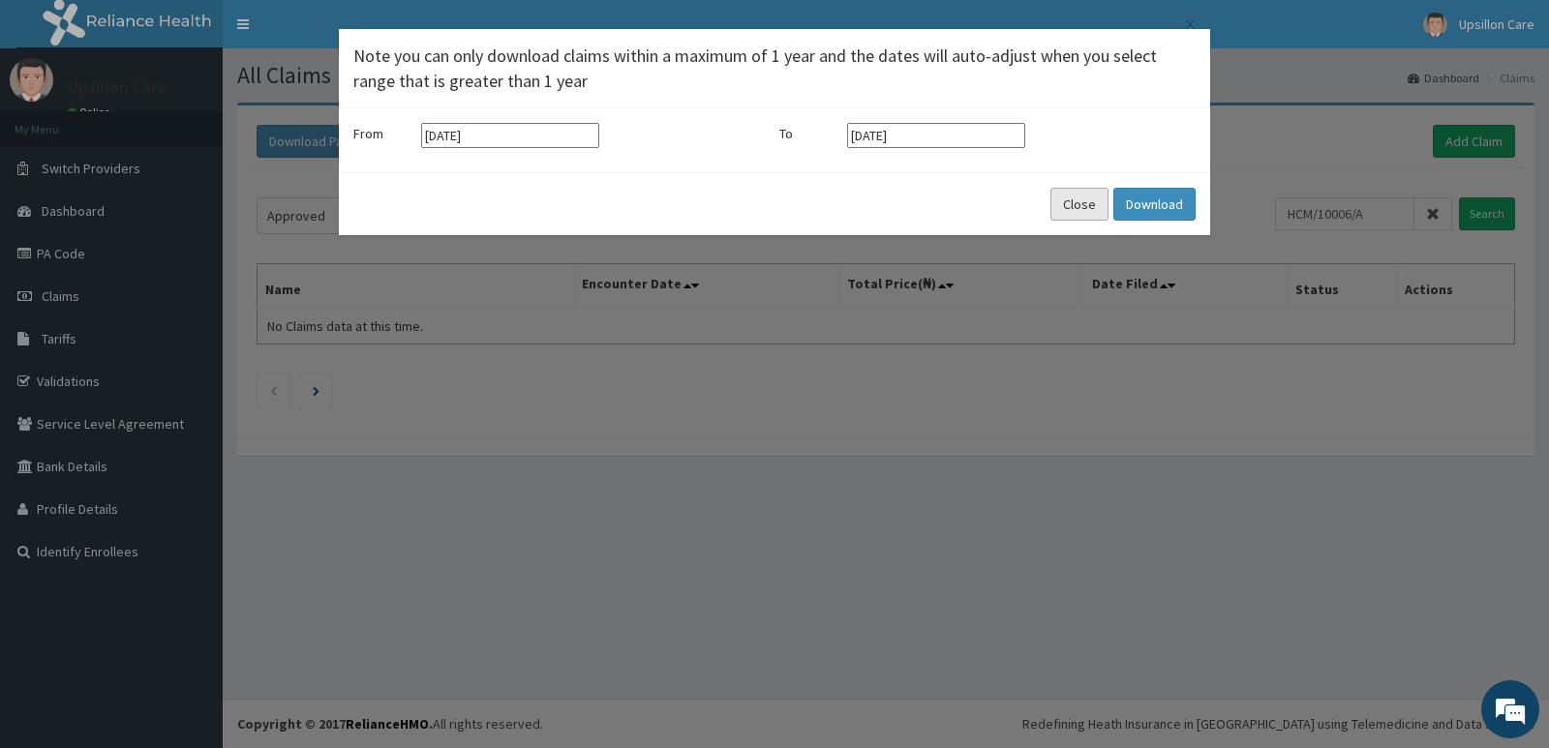
click at [1065, 197] on button "Close" at bounding box center [1080, 204] width 58 height 33
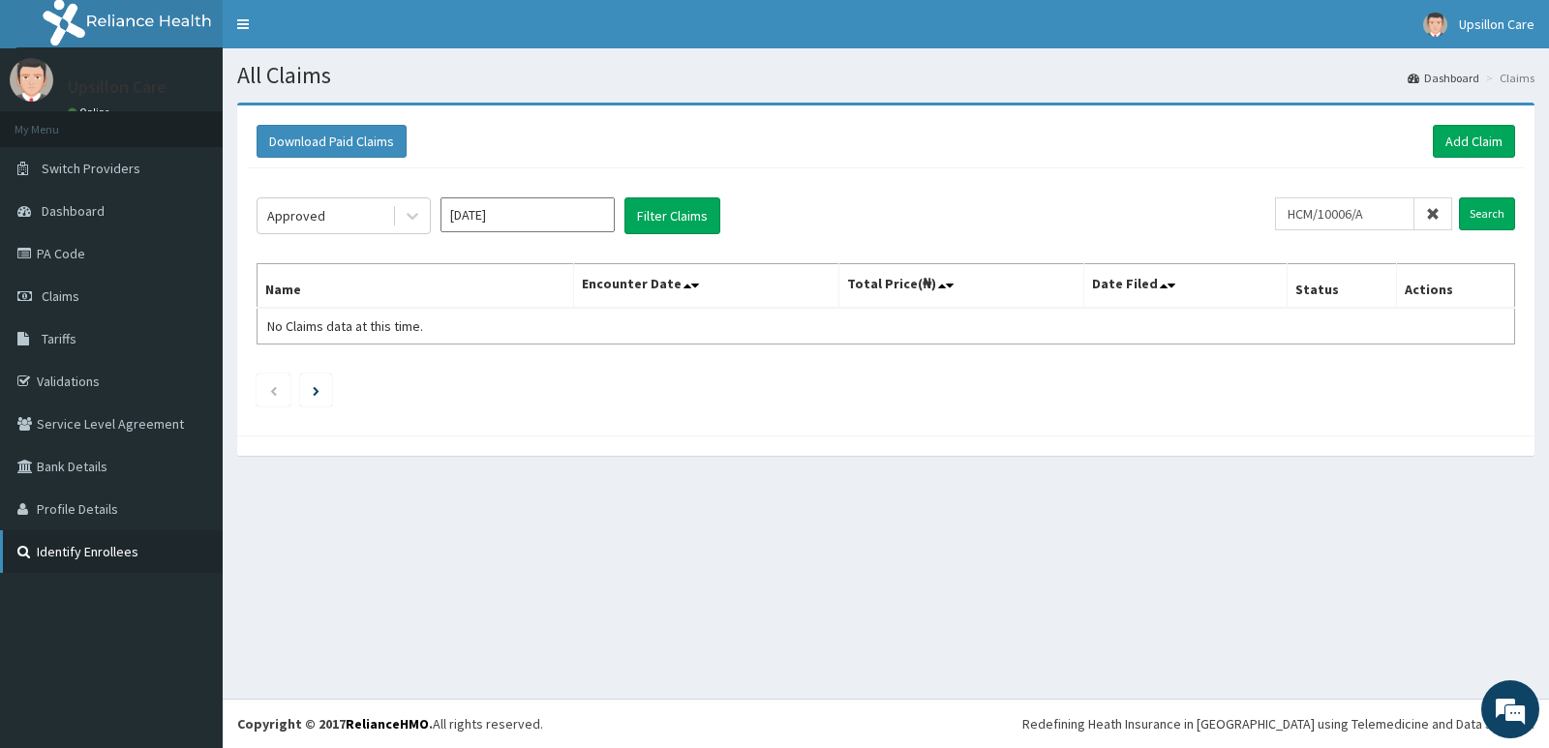
click at [162, 540] on link "Identify Enrollees" at bounding box center [111, 552] width 223 height 43
